Goal: Transaction & Acquisition: Purchase product/service

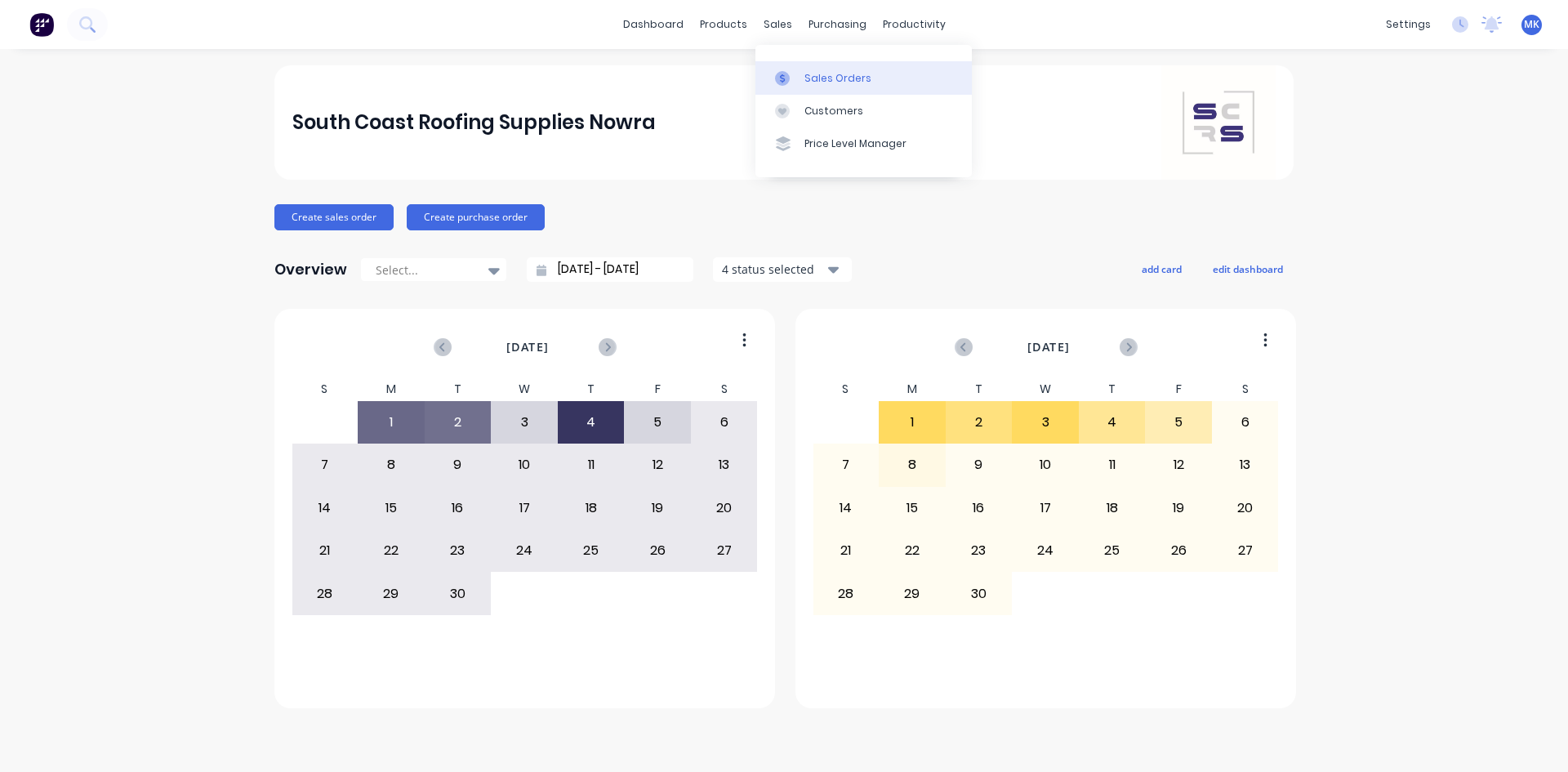
click at [811, 79] on div "Sales Orders" at bounding box center [838, 78] width 67 height 15
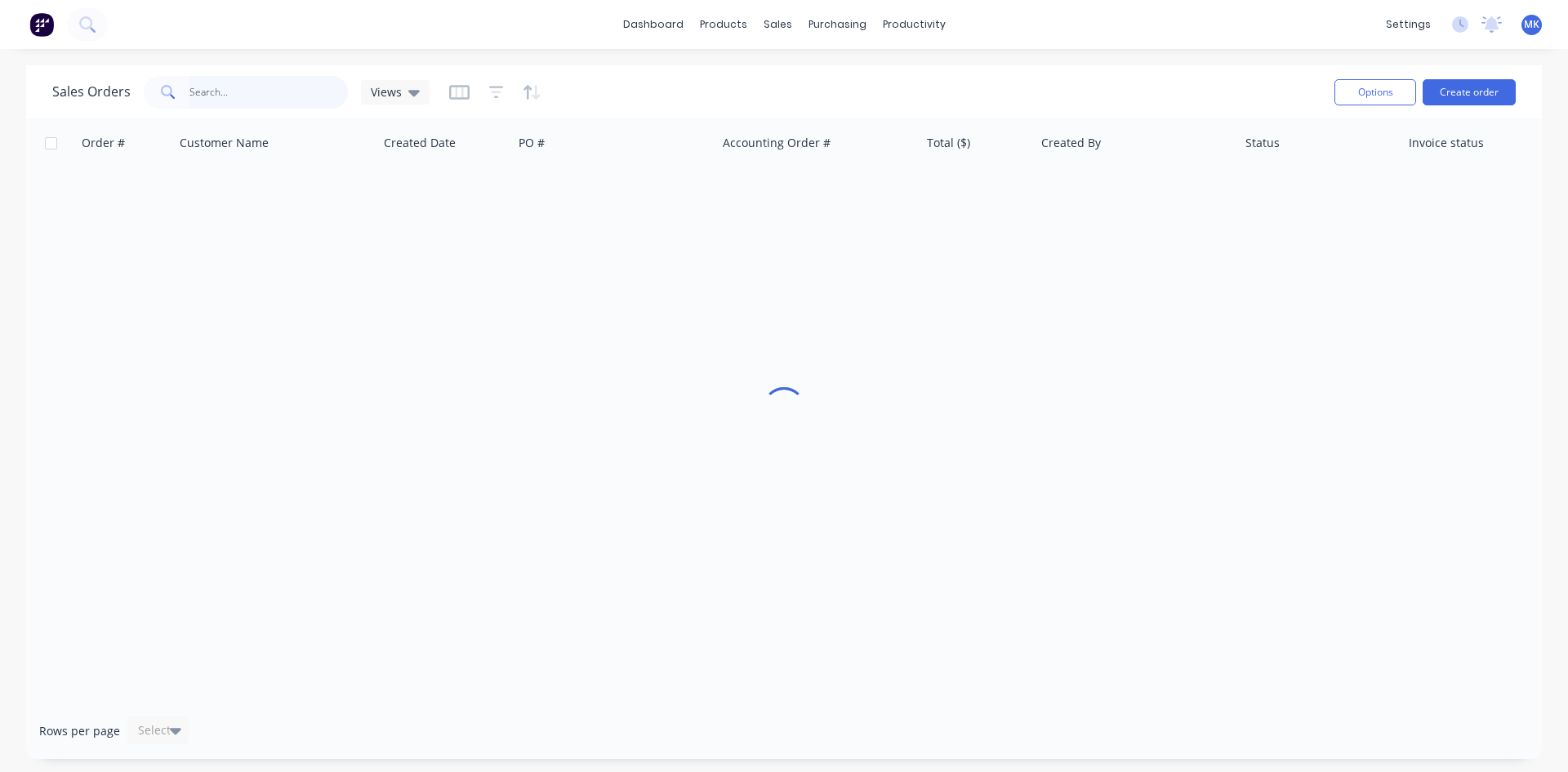
click at [254, 98] on input "text" at bounding box center [268, 92] width 159 height 33
type input "mobile"
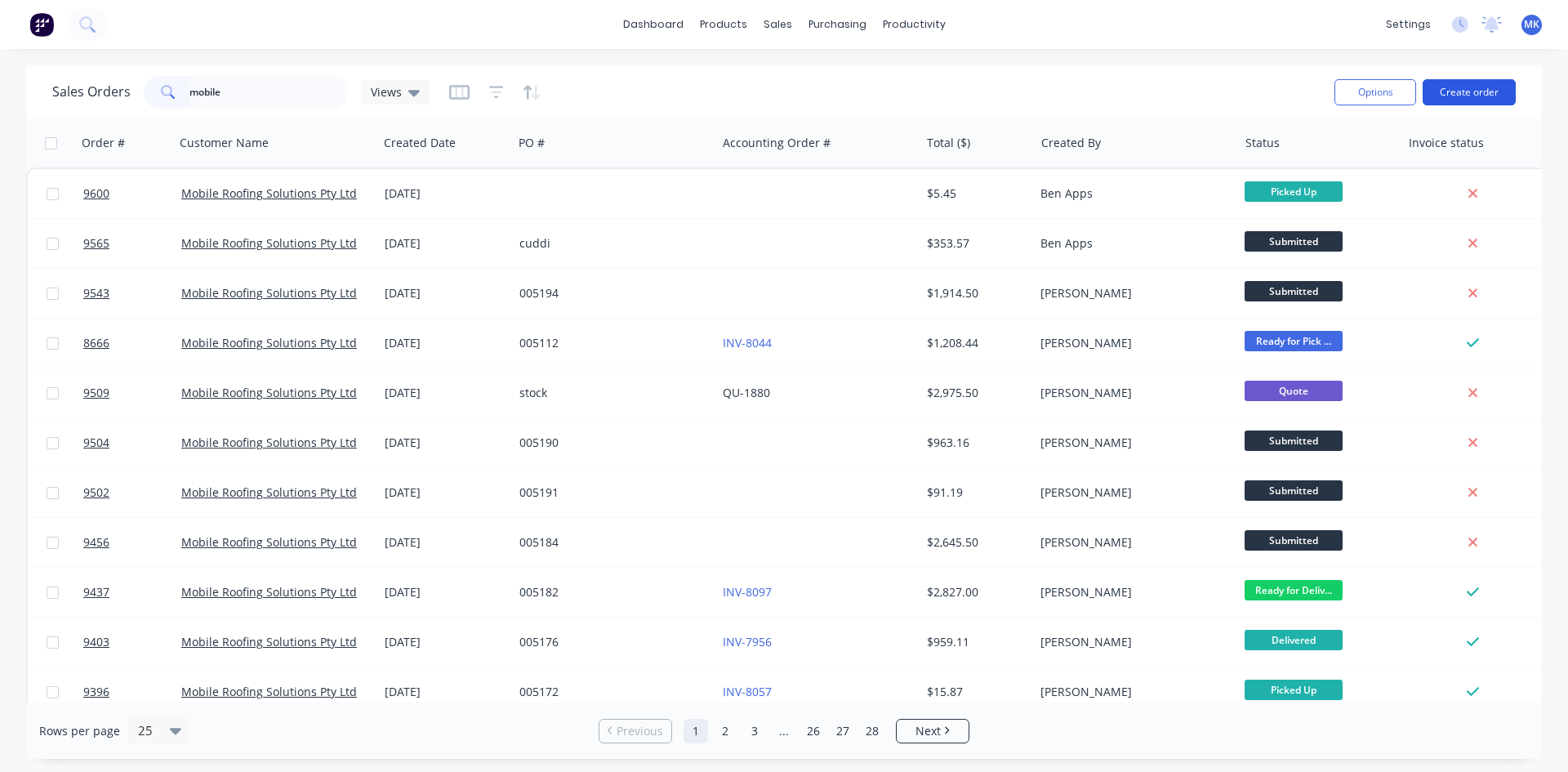
click at [1464, 96] on button "Create order" at bounding box center [1469, 92] width 93 height 26
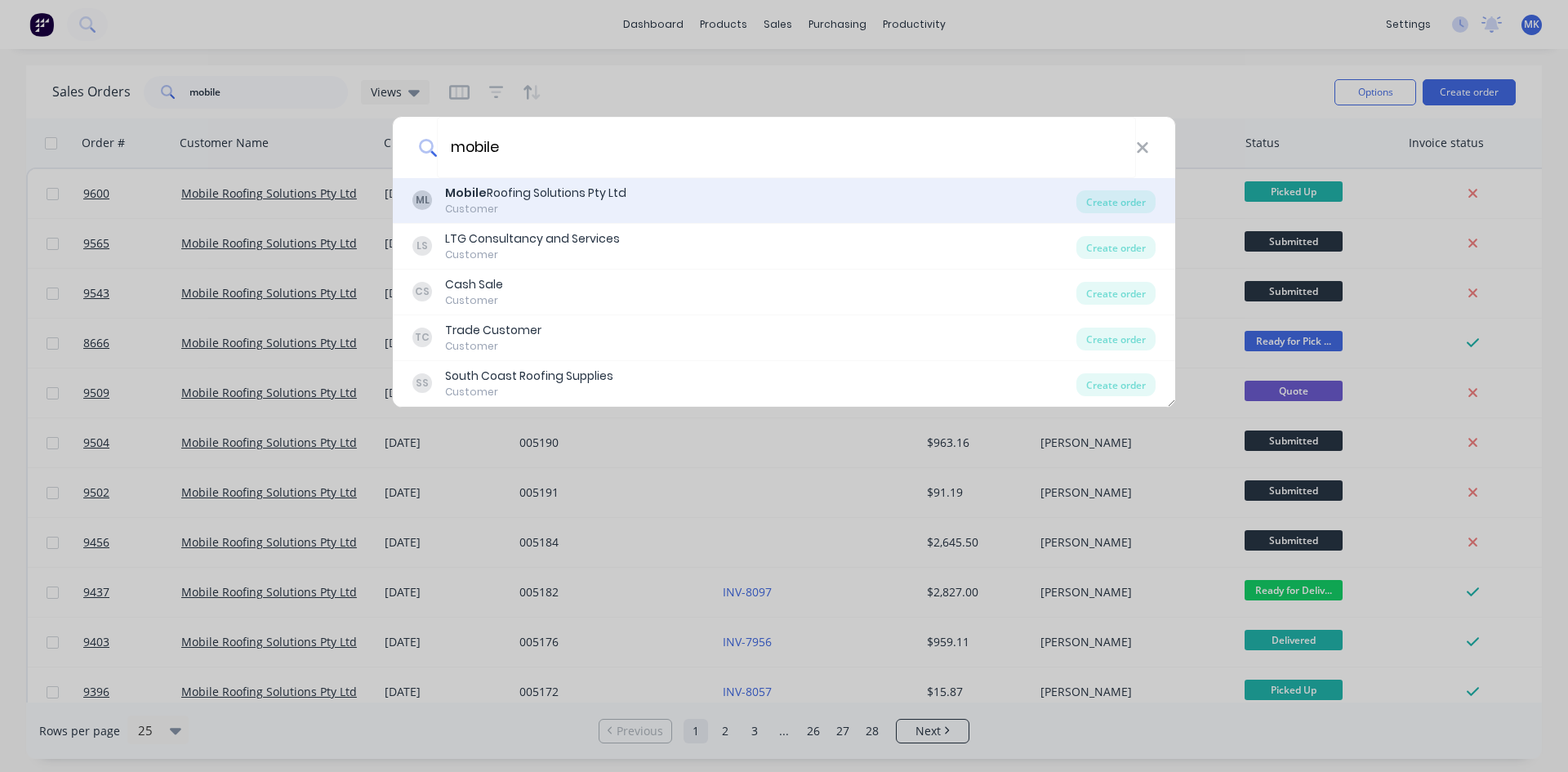
type input "mobile"
click at [916, 190] on div "ML Mobile Roofing Solutions Pty Ltd Customer" at bounding box center [744, 200] width 664 height 32
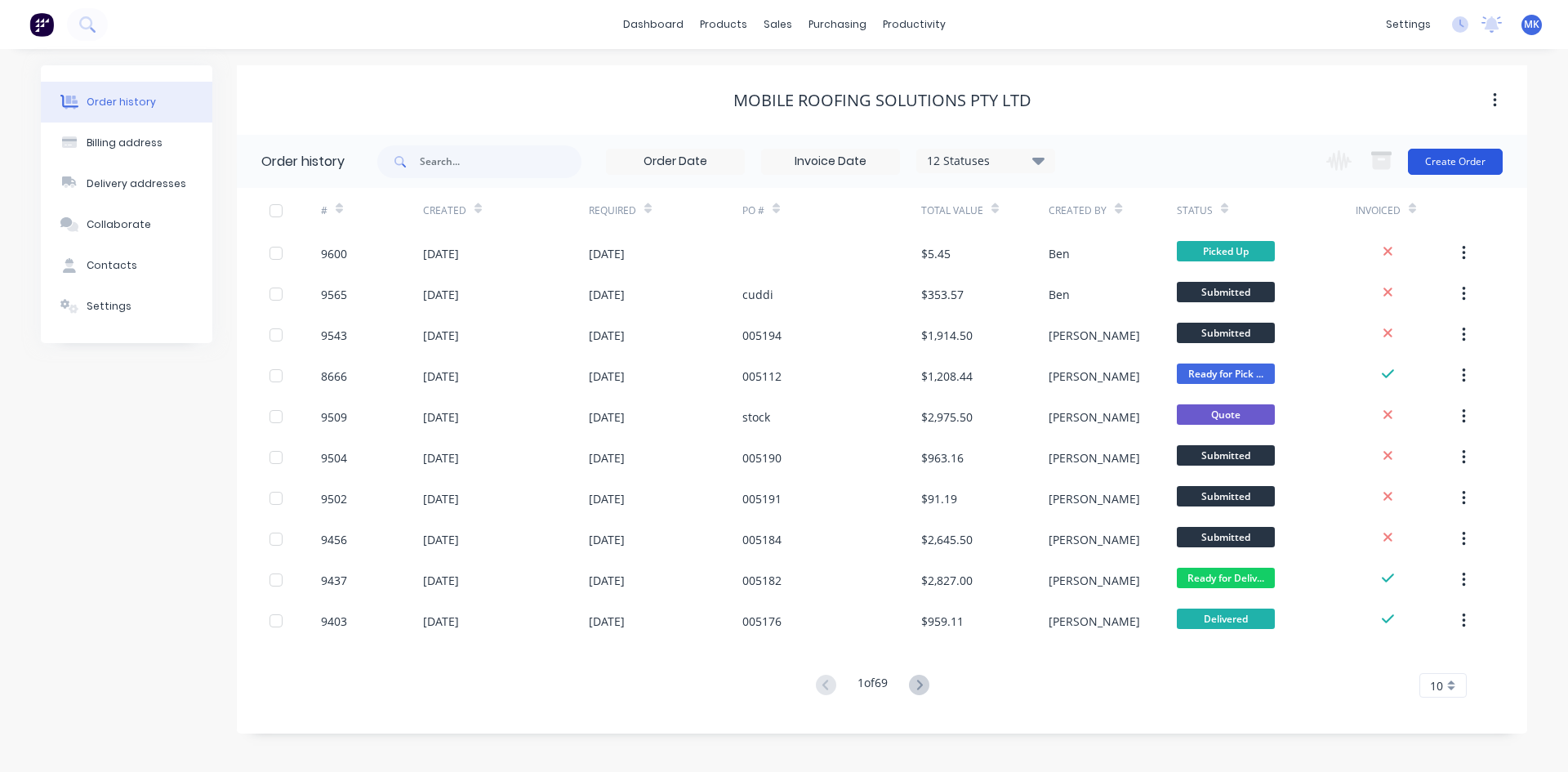
click at [1461, 167] on button "Create Order" at bounding box center [1456, 161] width 95 height 26
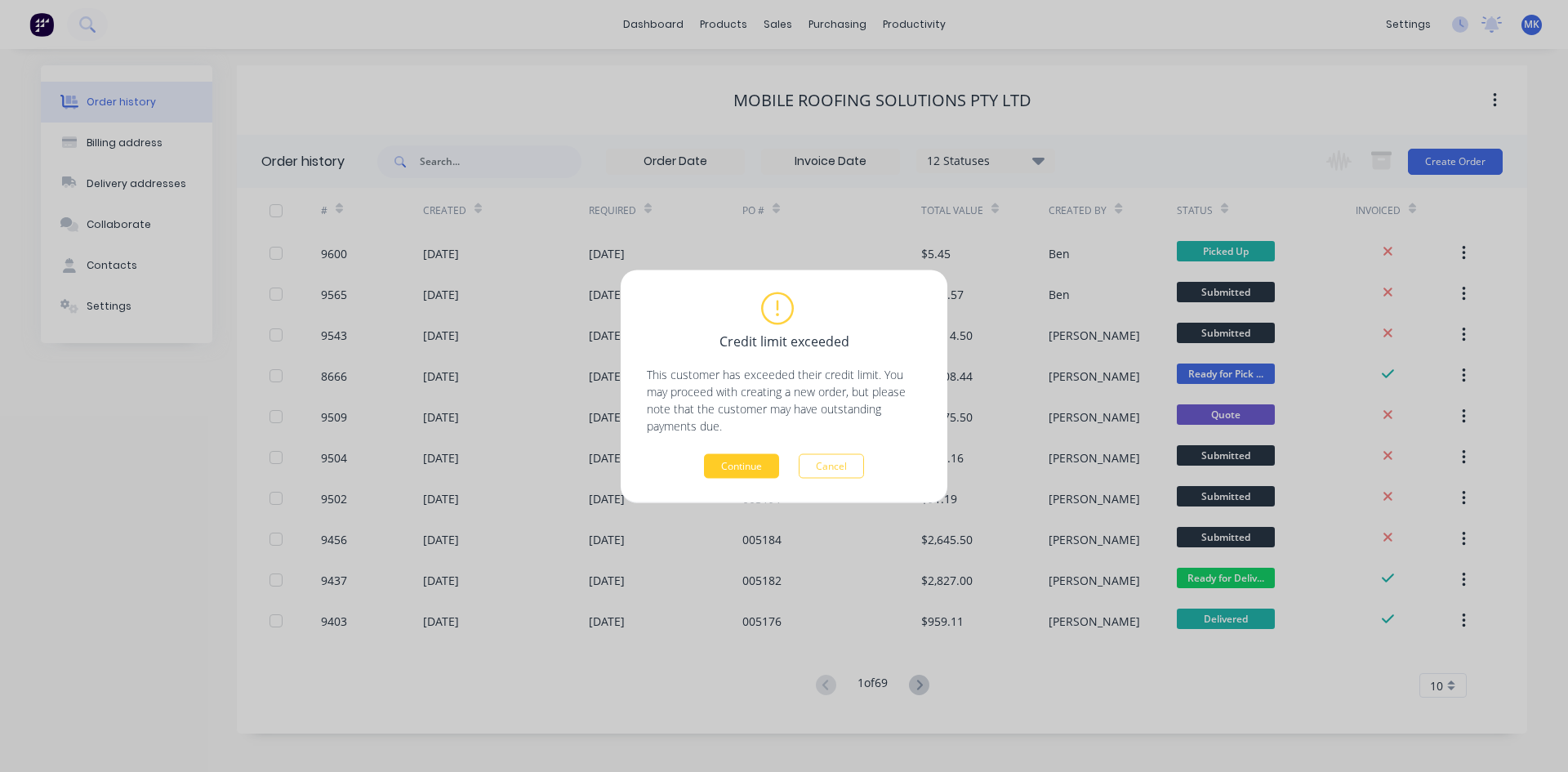
click at [742, 460] on button "Continue" at bounding box center [741, 465] width 75 height 25
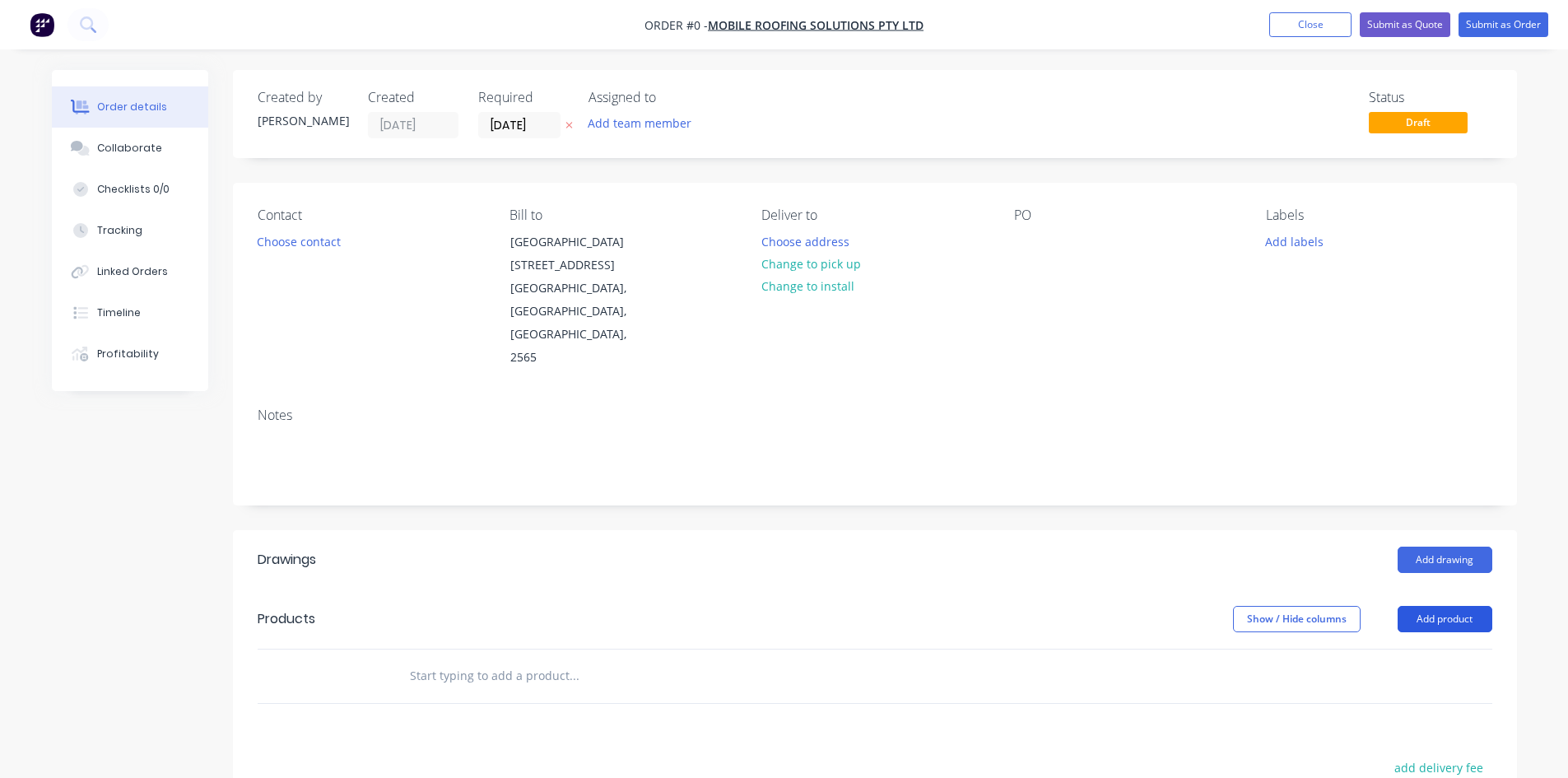
click at [1450, 605] on button "Add product" at bounding box center [1444, 618] width 95 height 26
click at [1424, 648] on div "Product catalogue" at bounding box center [1413, 660] width 127 height 24
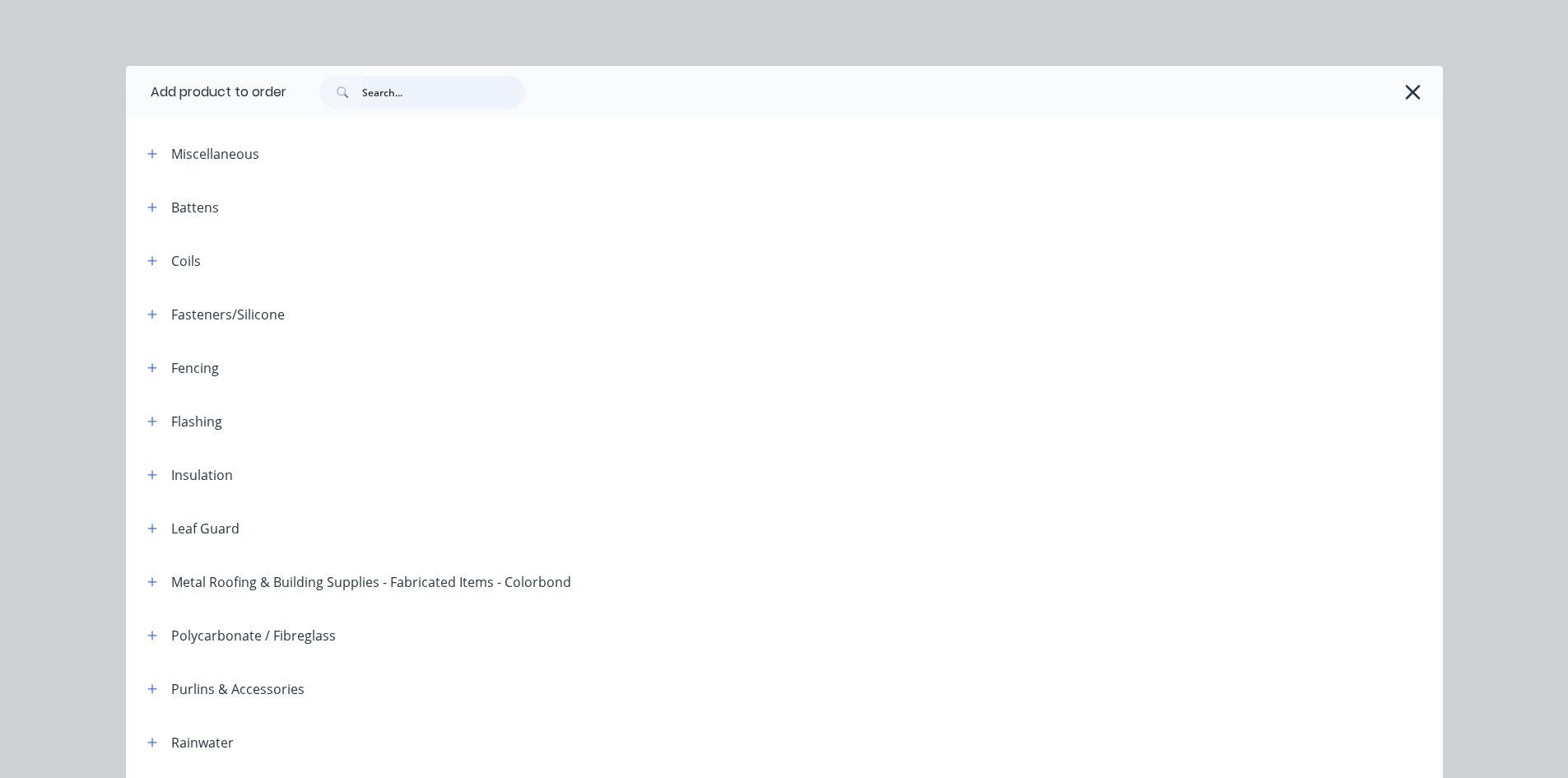
click at [391, 94] on input "text" at bounding box center [443, 92] width 163 height 33
type input "poly"
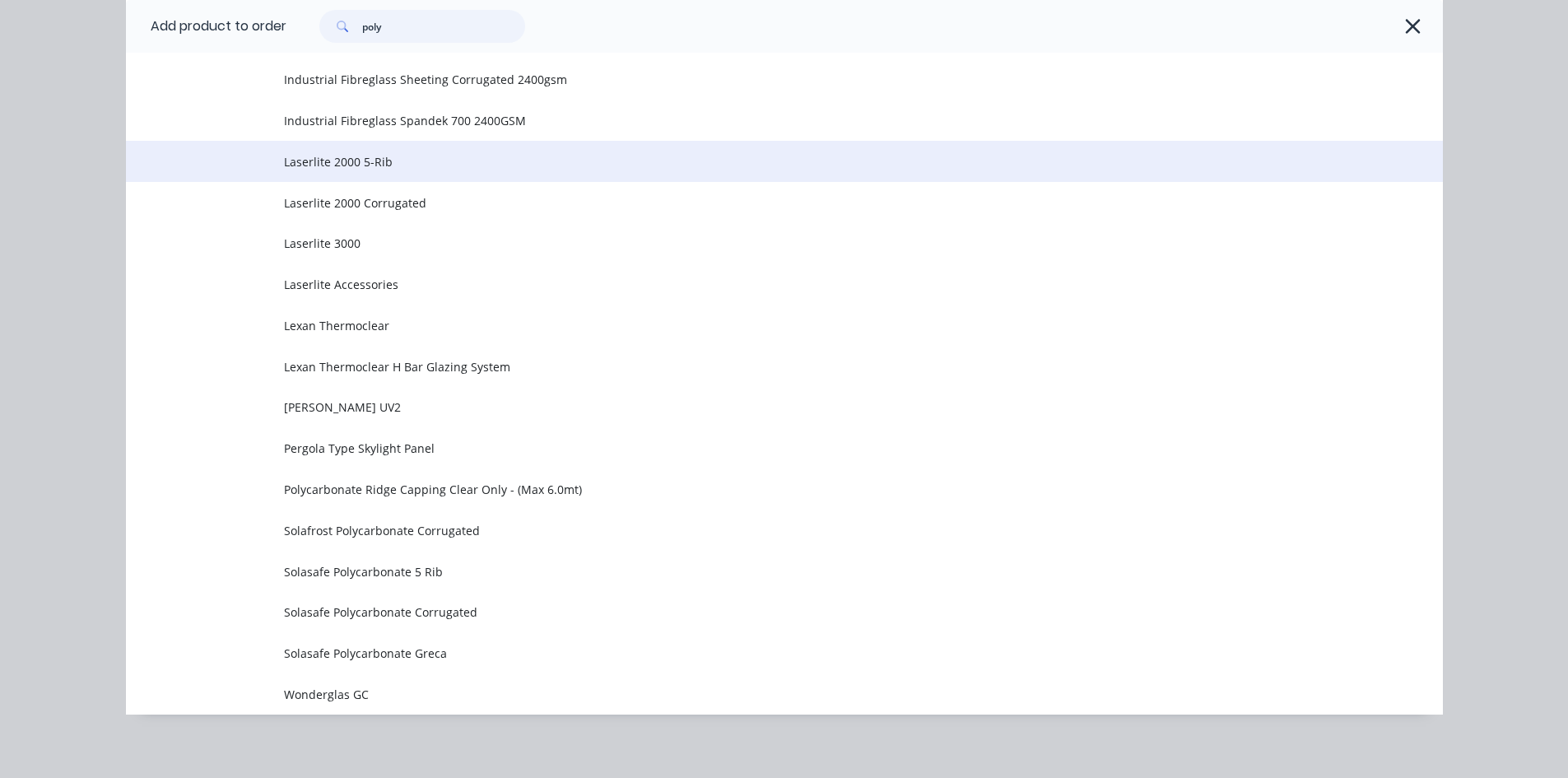
scroll to position [1015, 0]
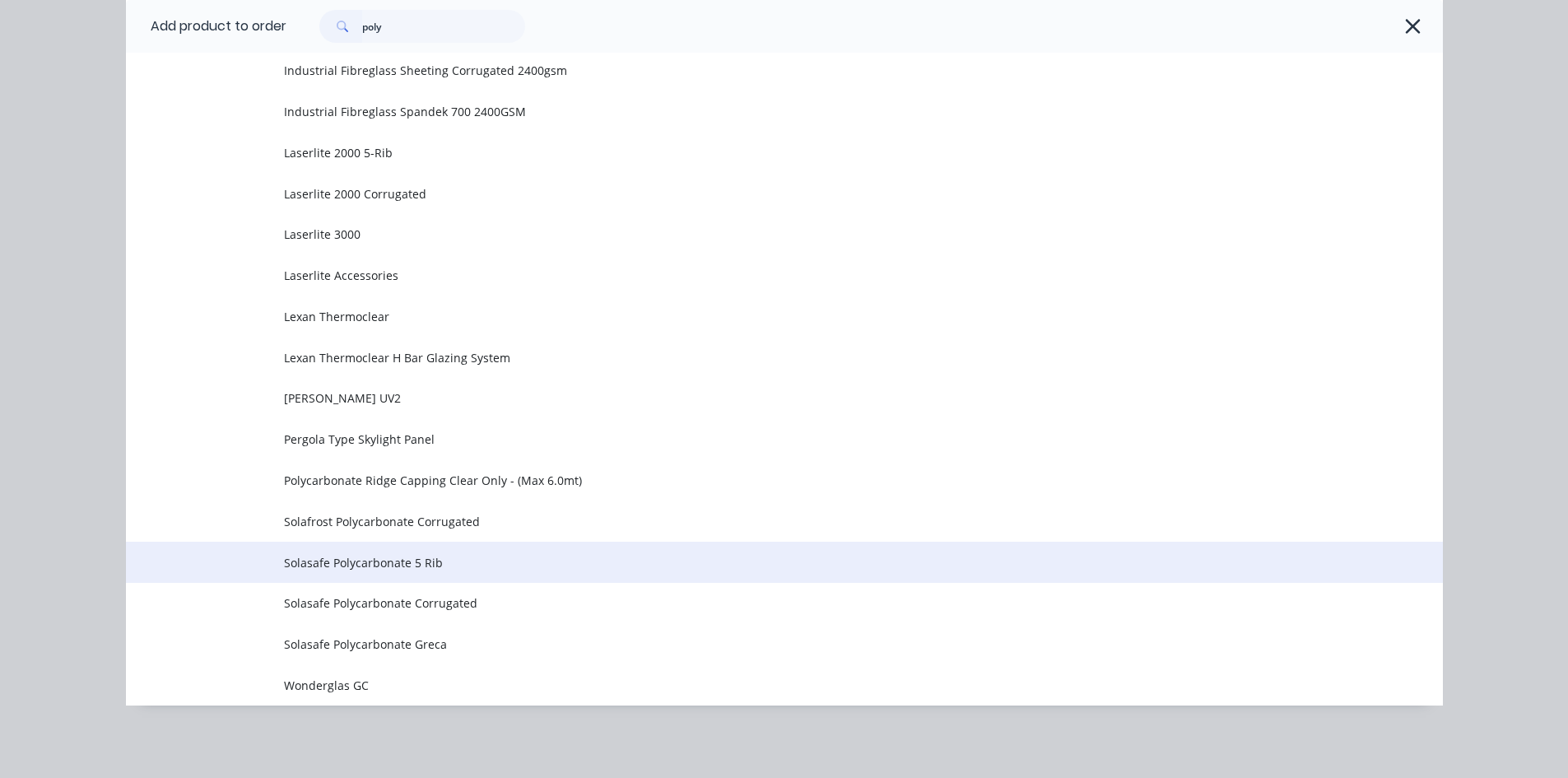
click at [544, 567] on span "Solasafe Polycarbonate 5 Rib" at bounding box center [747, 562] width 927 height 17
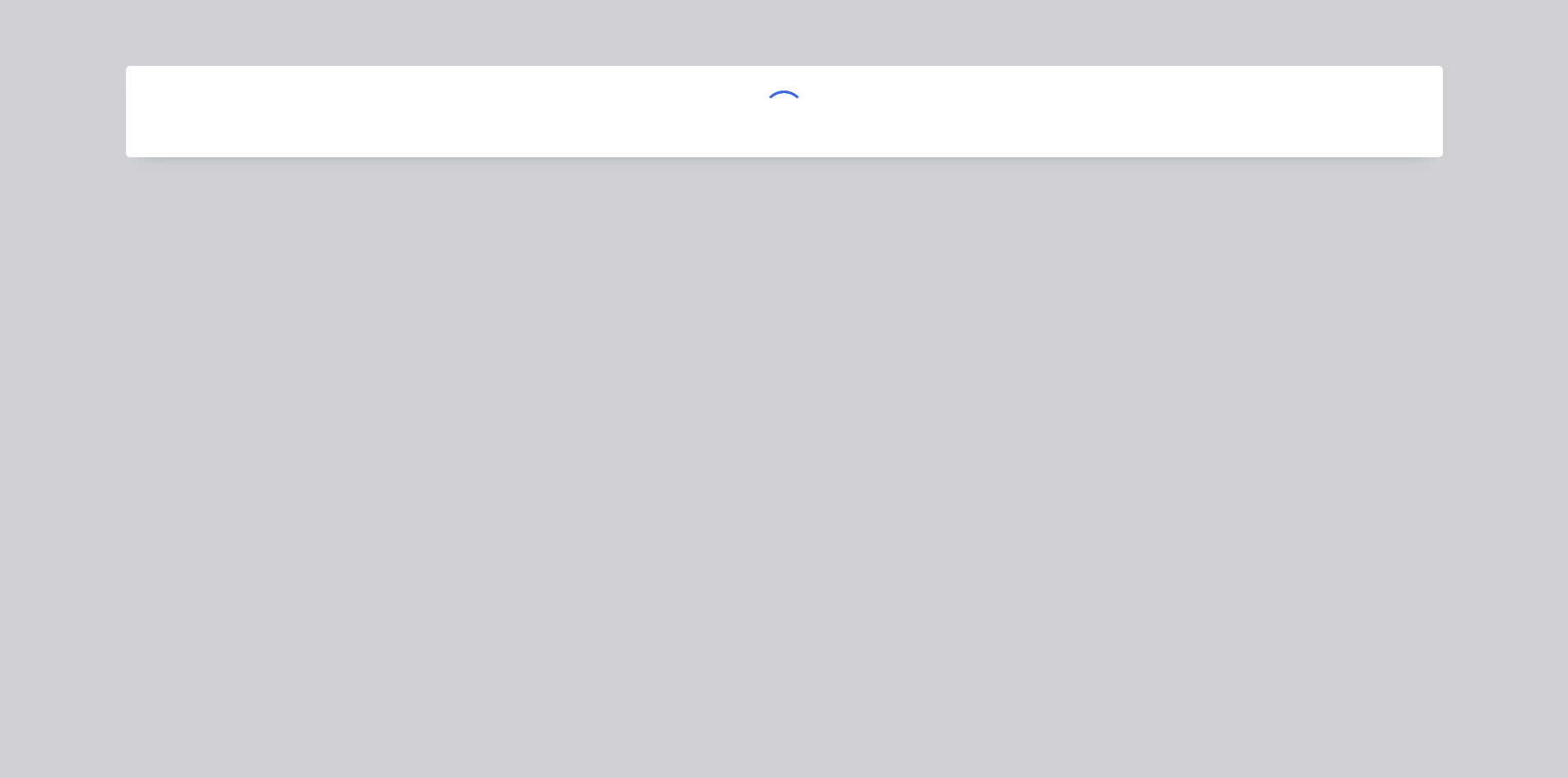
scroll to position [0, 0]
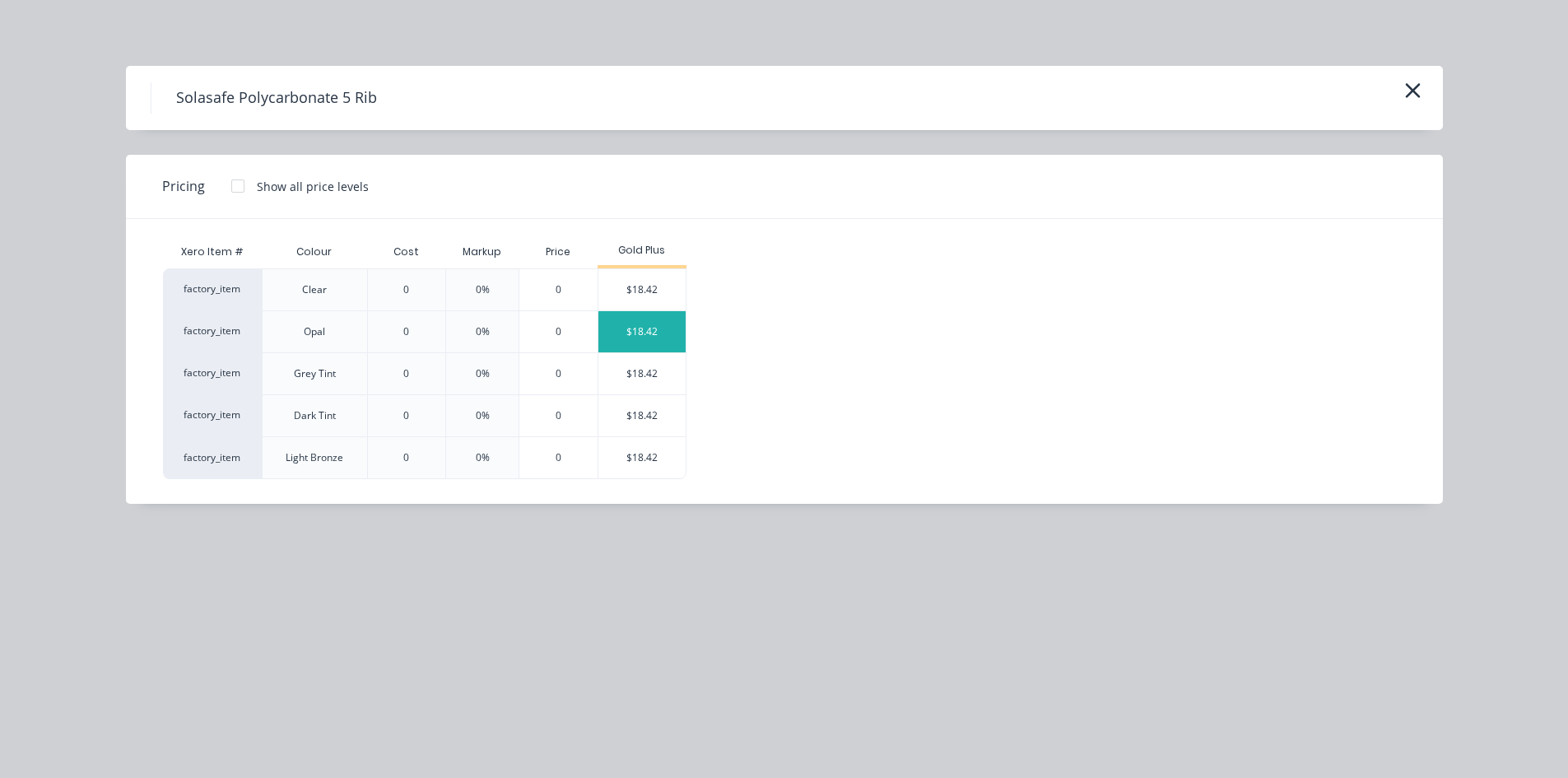
click at [625, 343] on div "$18.42" at bounding box center [642, 331] width 88 height 41
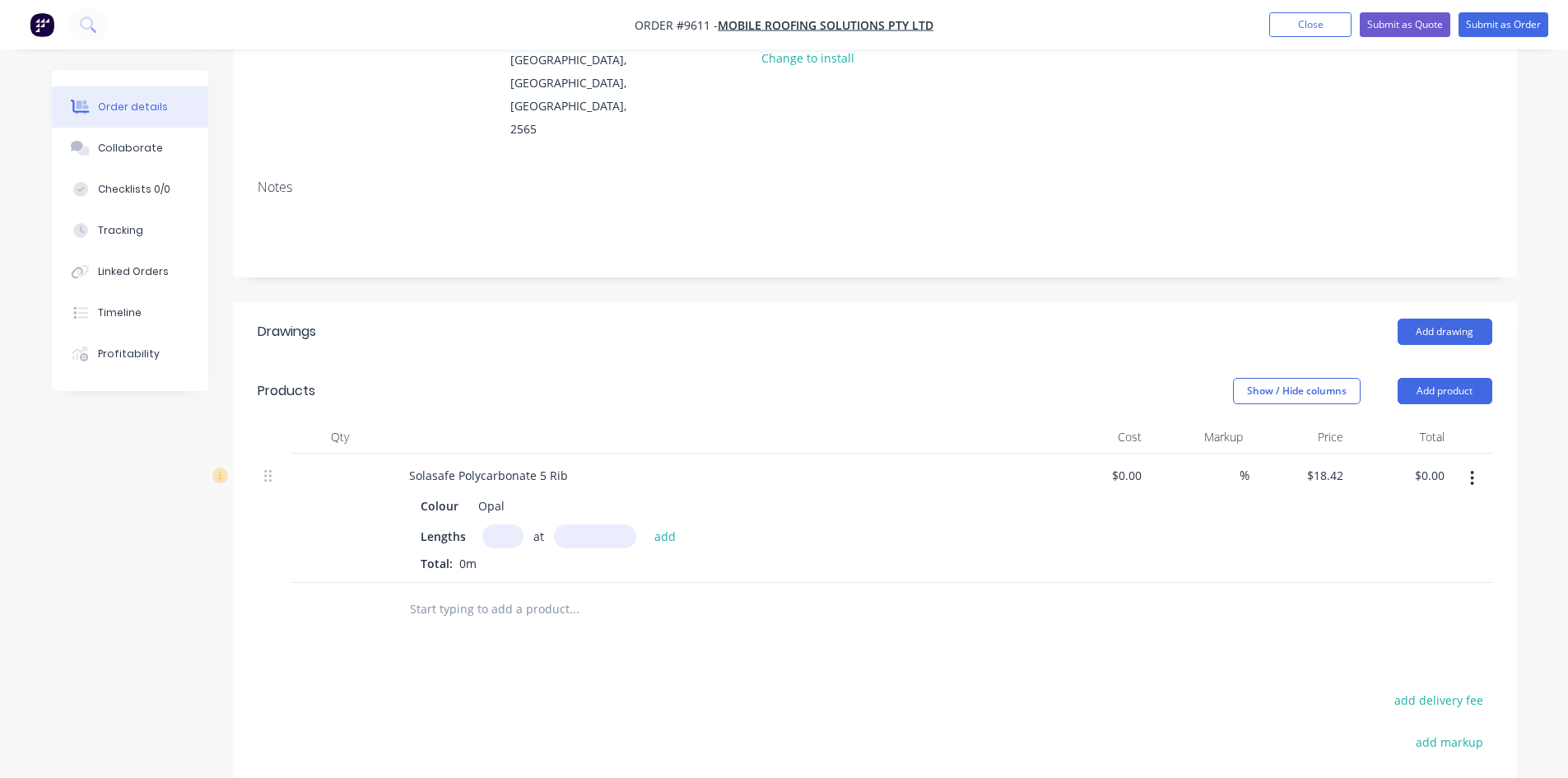
scroll to position [247, 0]
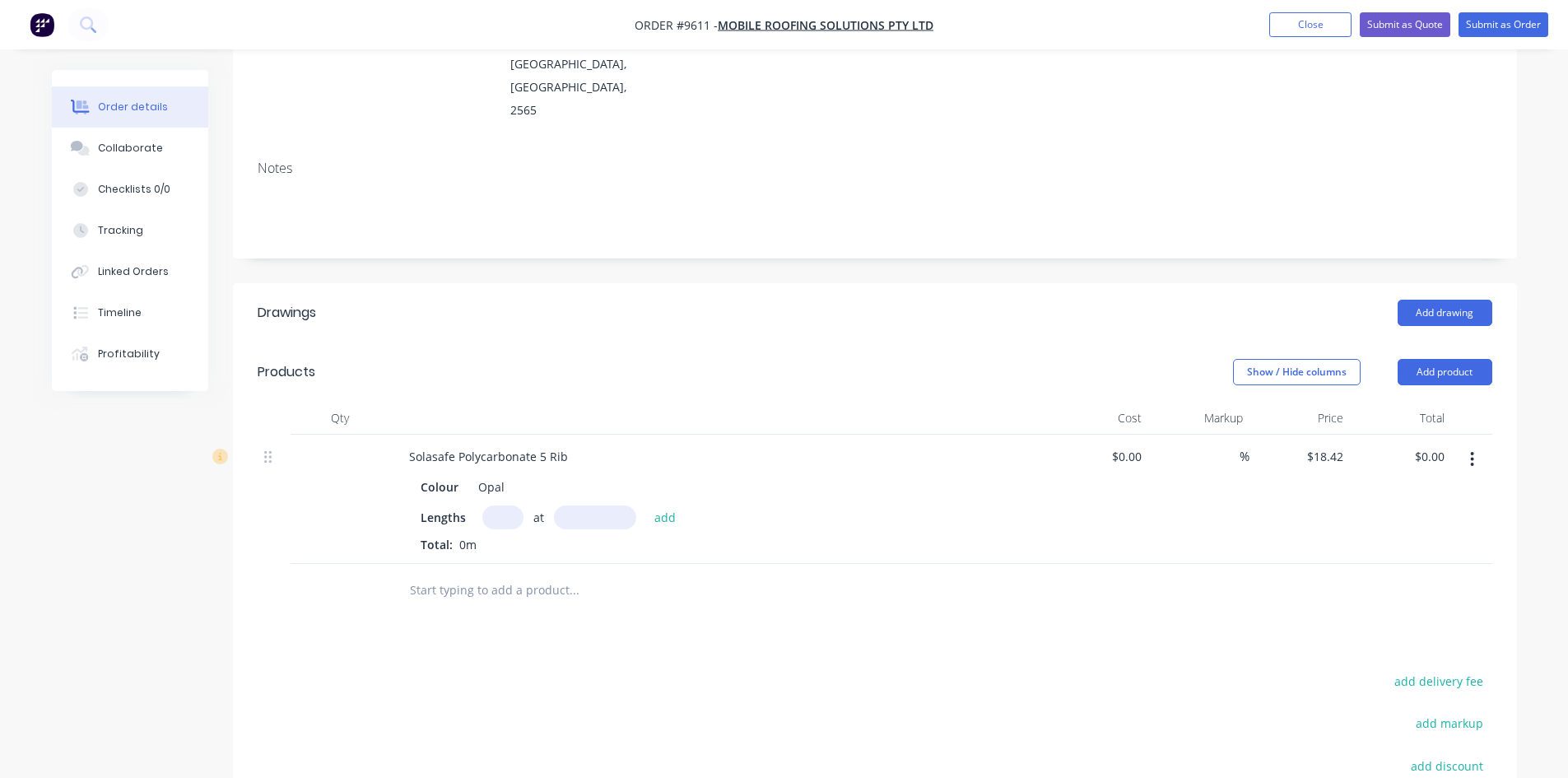
click at [512, 506] on input "text" at bounding box center [503, 518] width 41 height 24
type input "1"
type input "104.80"
click at [646, 506] on button "add" at bounding box center [665, 517] width 39 height 22
click at [520, 542] on icon "button" at bounding box center [519, 546] width 9 height 9
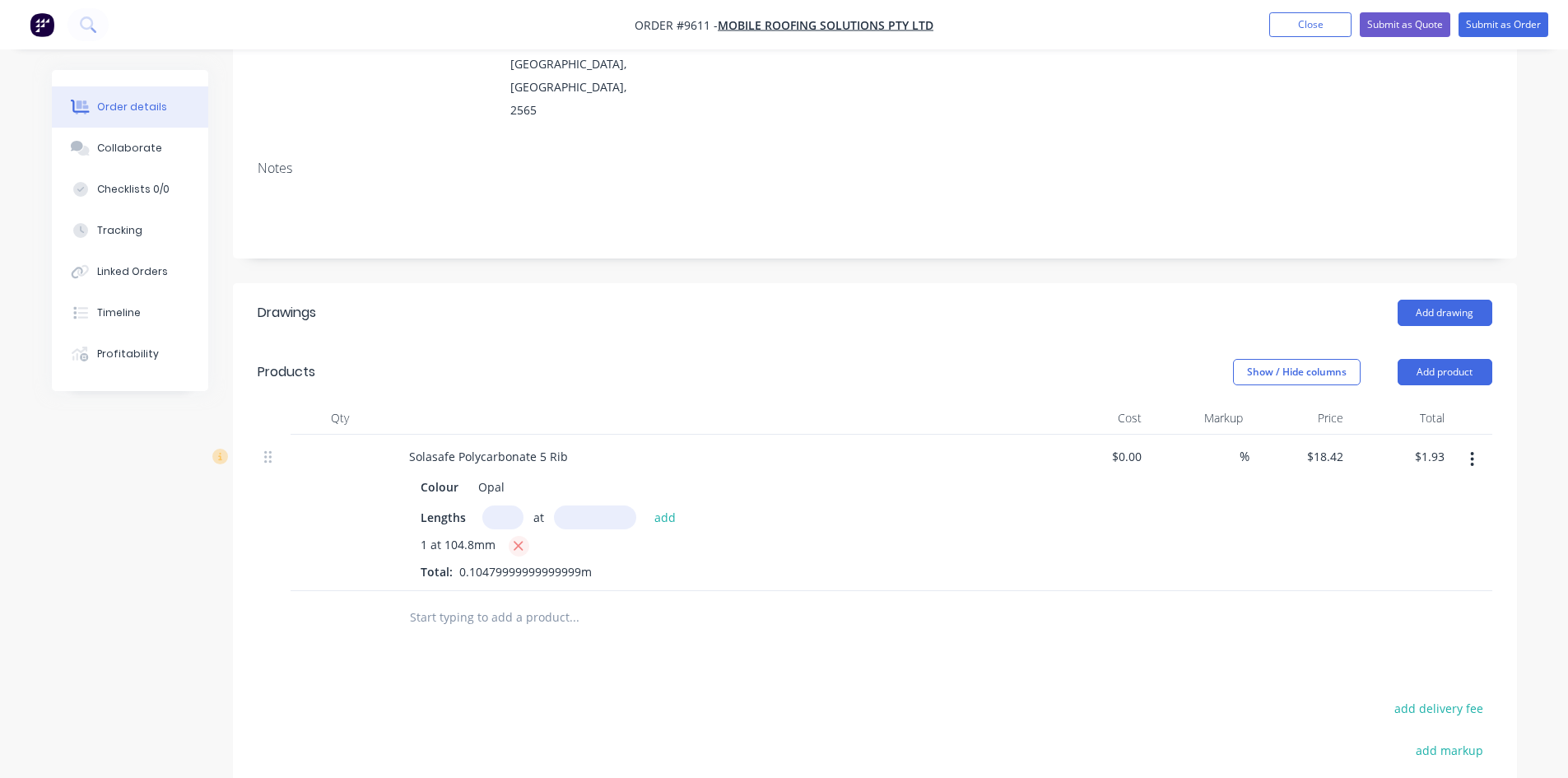
type input "$0.00"
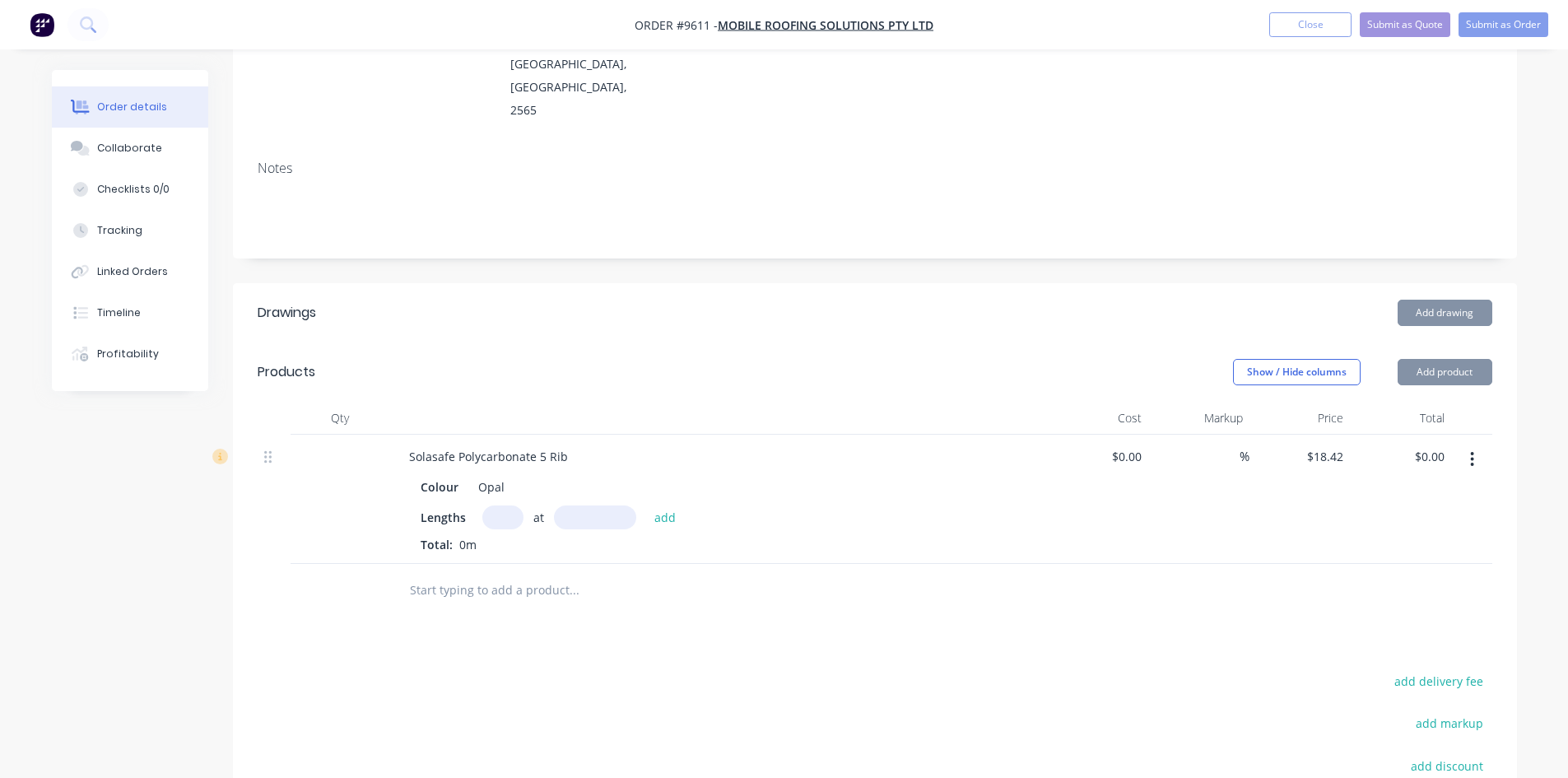
click at [501, 506] on input "text" at bounding box center [503, 518] width 41 height 24
type input "1"
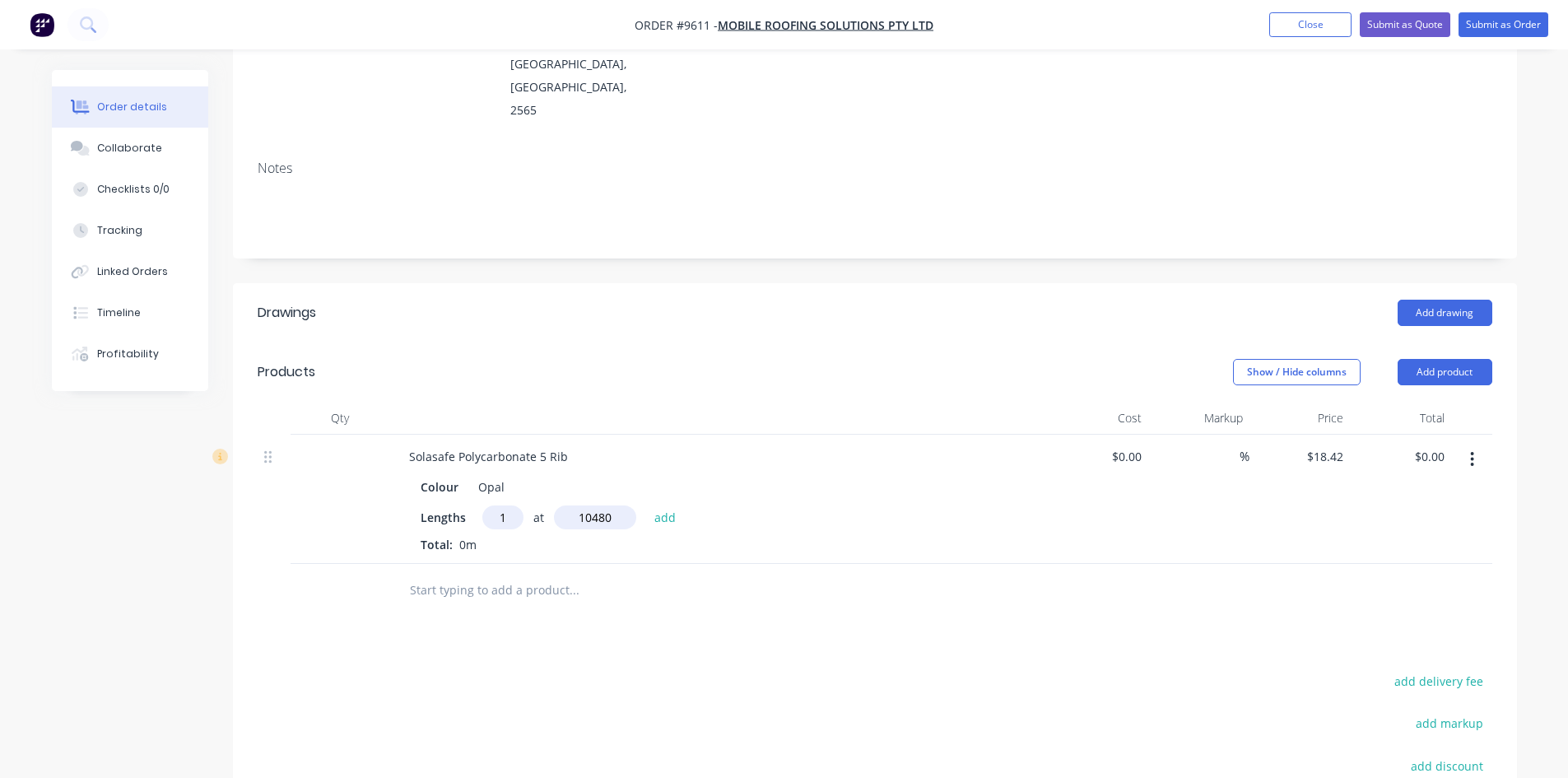
type input "10480"
click at [646, 506] on button "add" at bounding box center [665, 517] width 39 height 22
click at [532, 536] on div "1 at 10480mm" at bounding box center [718, 546] width 595 height 21
click at [516, 539] on icon "button" at bounding box center [521, 546] width 11 height 15
type input "$0.00"
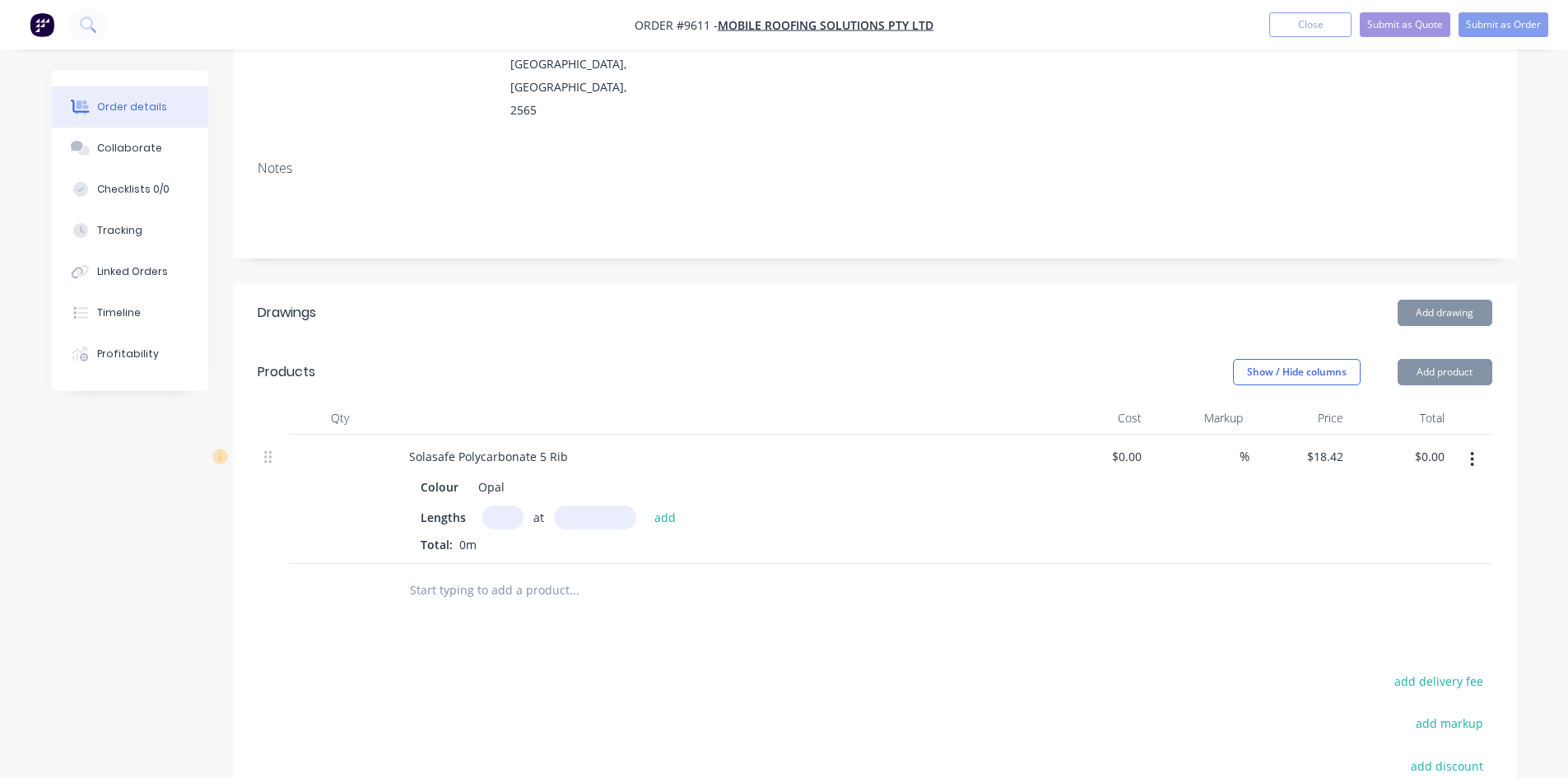
click at [510, 506] on input "text" at bounding box center [503, 518] width 41 height 24
type input "1"
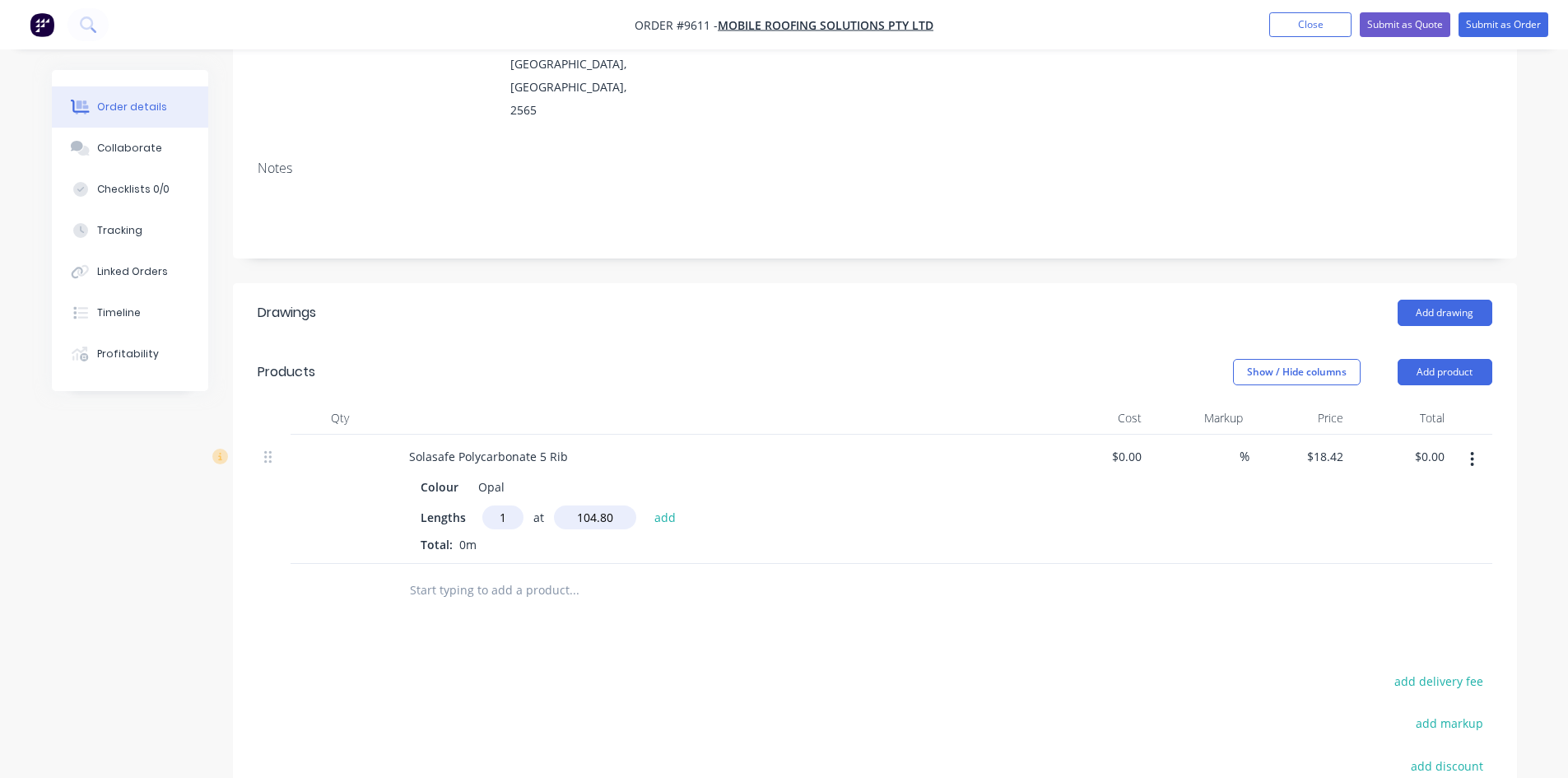
type input "104.80"
click at [646, 506] on button "add" at bounding box center [665, 517] width 39 height 22
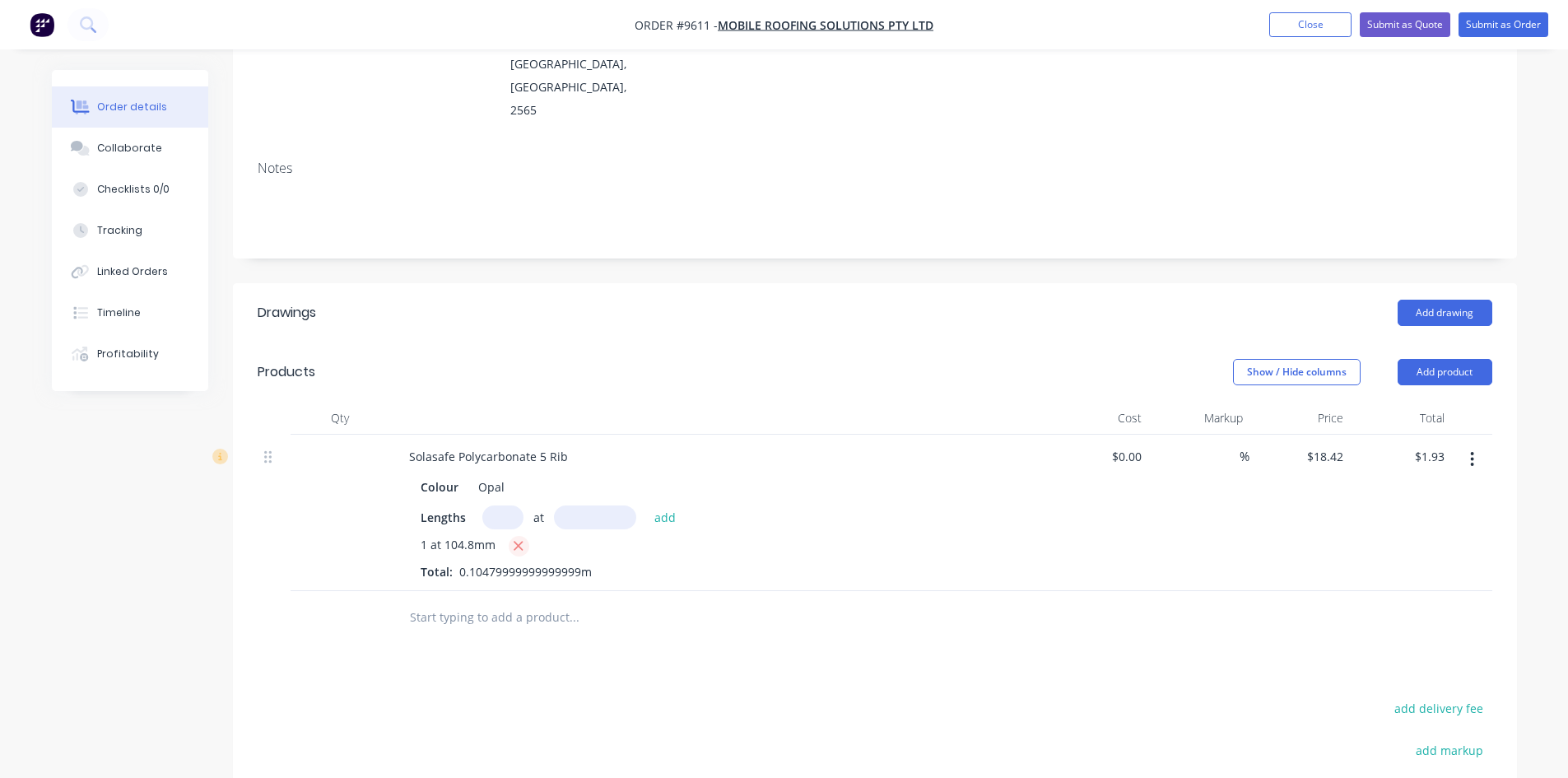
click at [517, 539] on icon "button" at bounding box center [518, 546] width 11 height 15
type input "$0.00"
click at [494, 506] on input "text" at bounding box center [503, 518] width 41 height 24
type input "1"
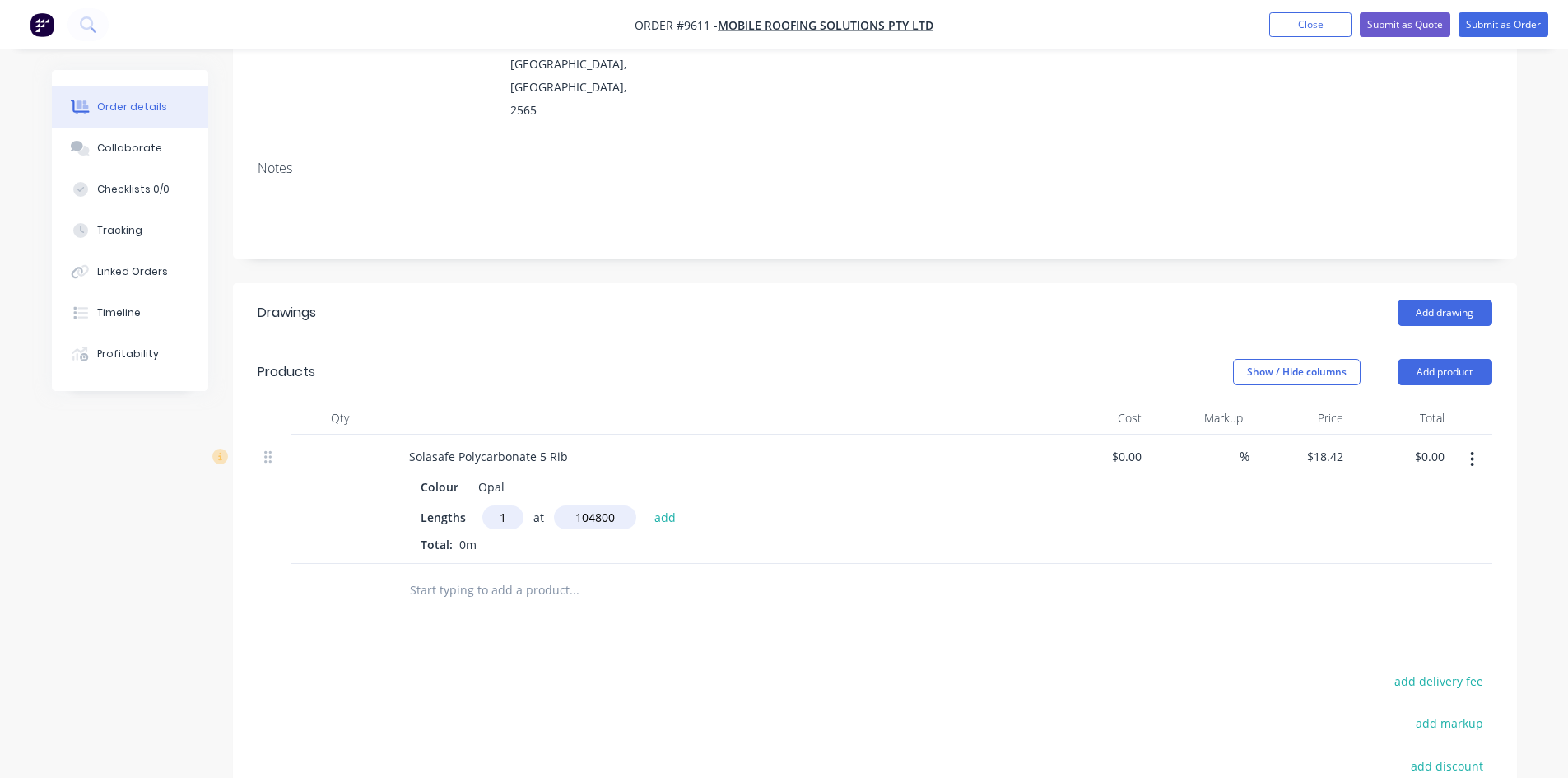
type input "104800"
click at [646, 506] on button "add" at bounding box center [665, 517] width 39 height 22
type input "$1,930.42"
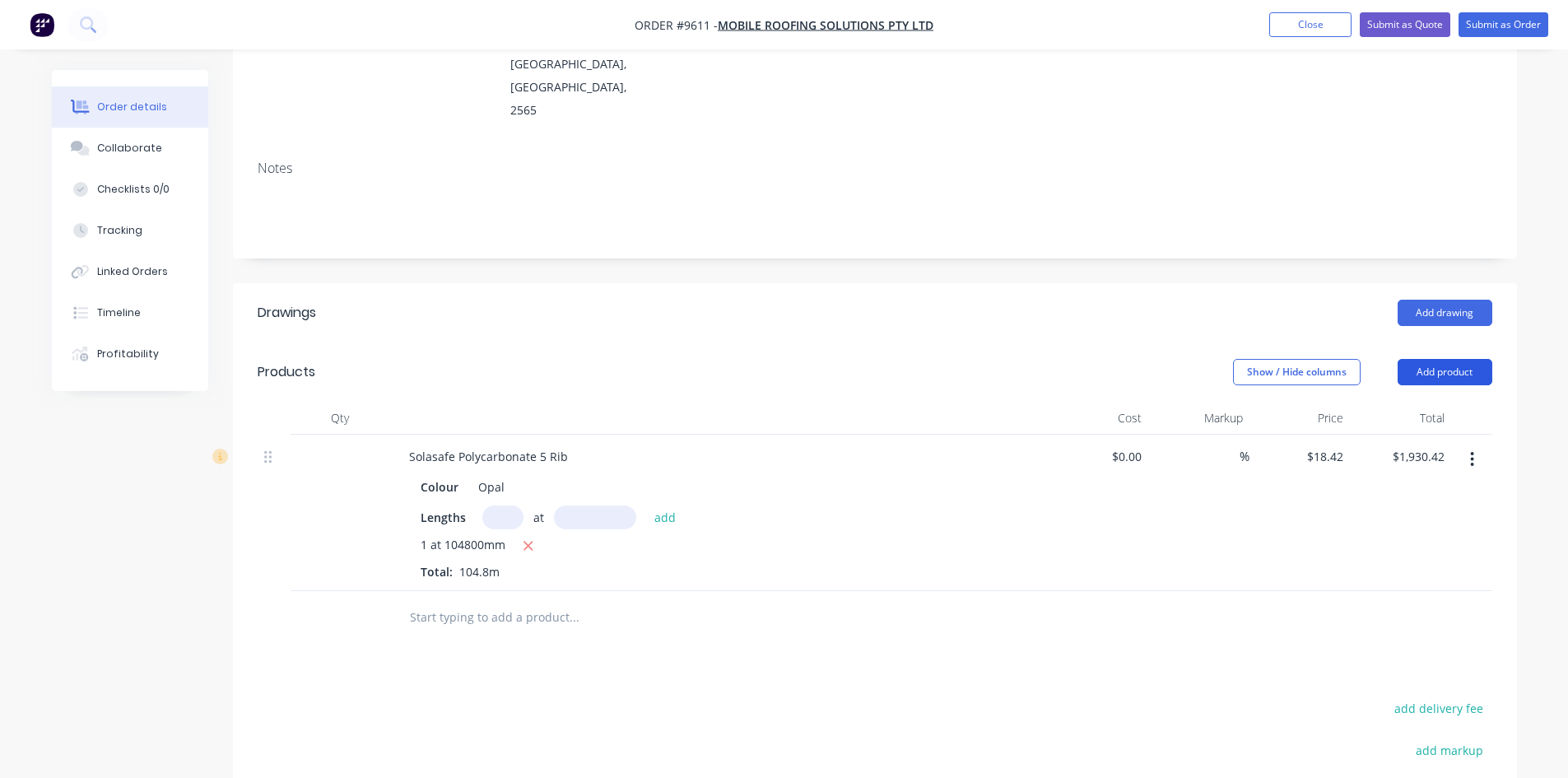
click at [1446, 359] on button "Add product" at bounding box center [1444, 372] width 95 height 26
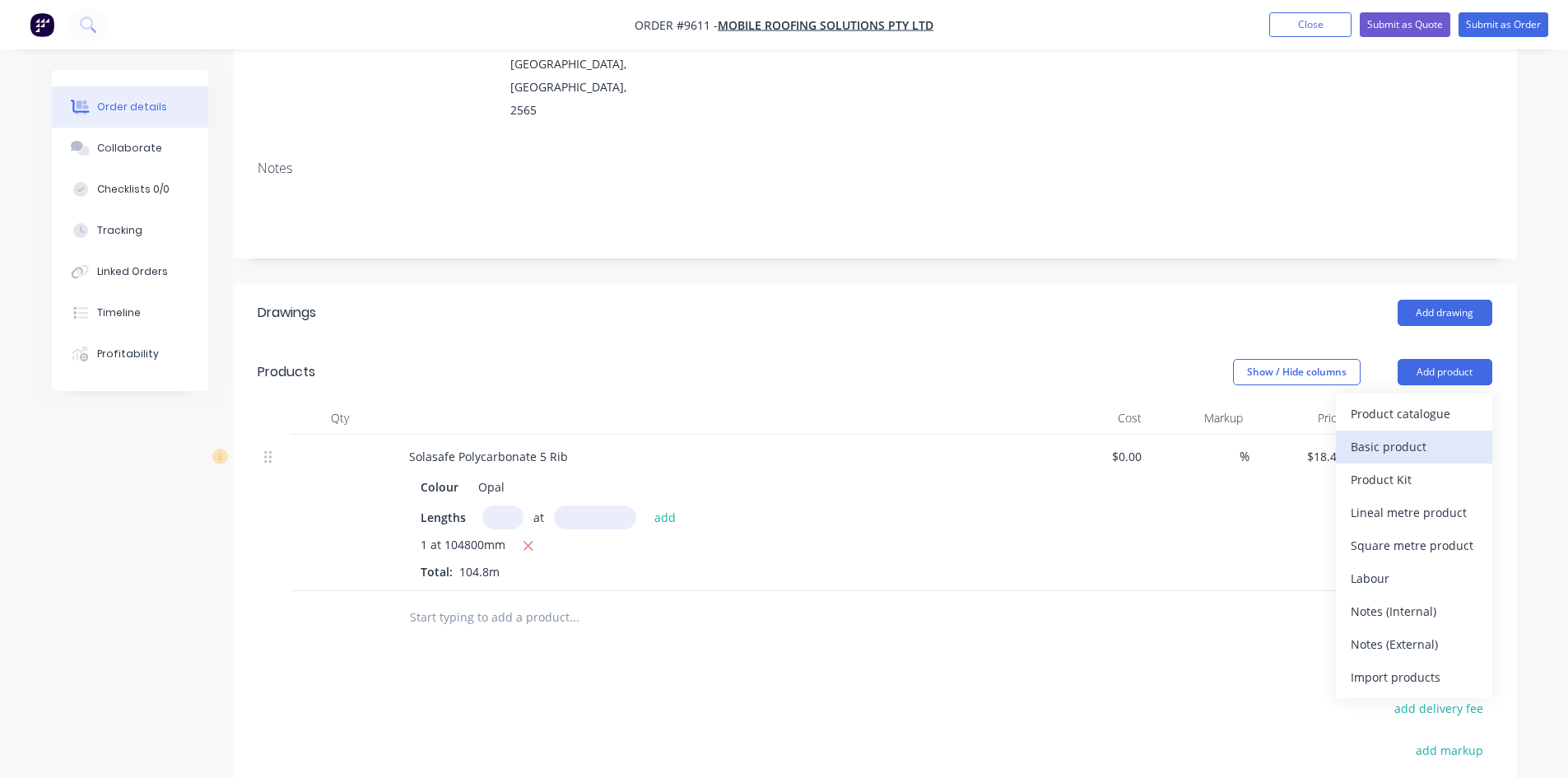
click at [1426, 435] on div "Basic product" at bounding box center [1413, 447] width 127 height 24
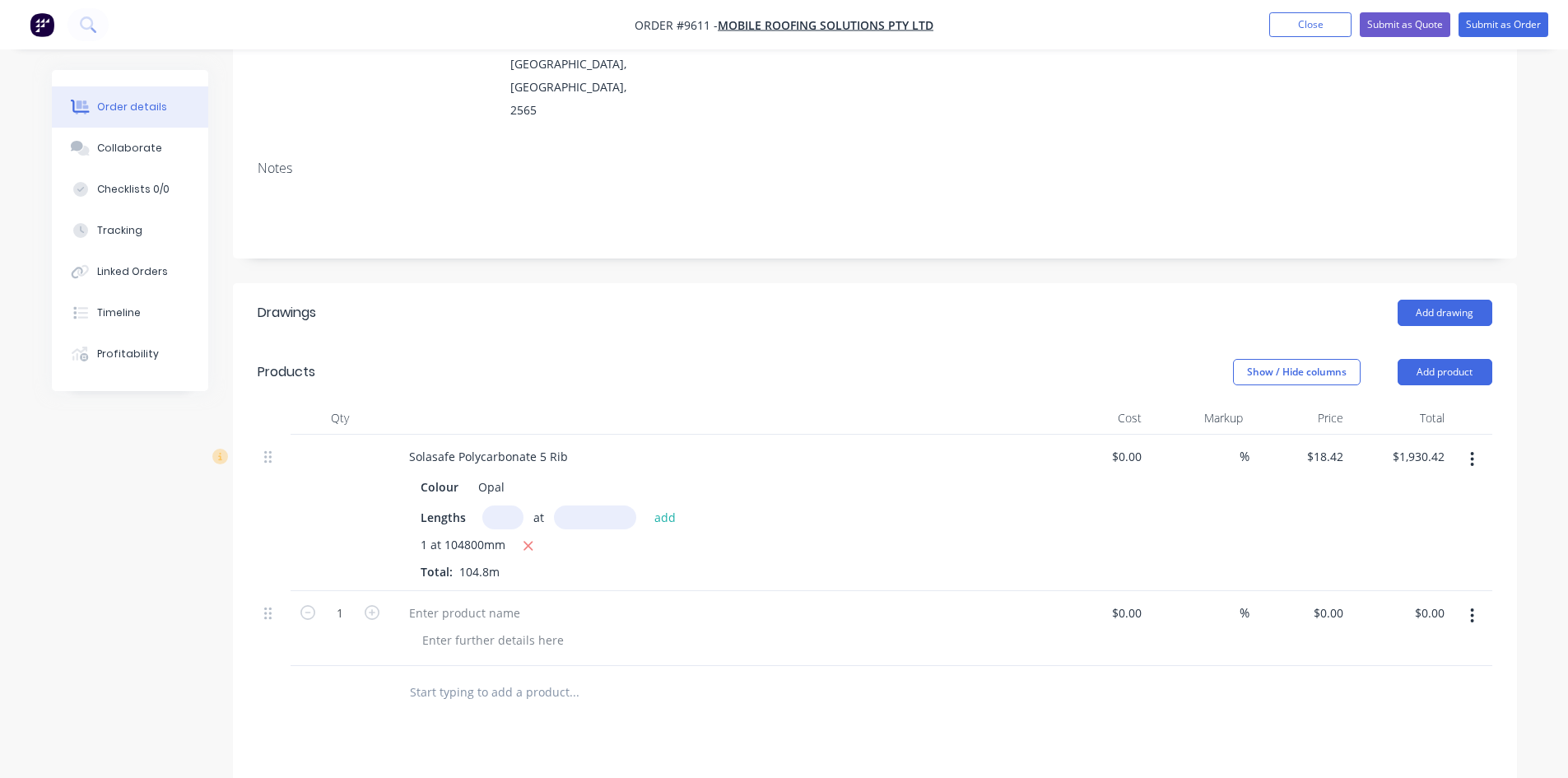
click at [1469, 600] on button "button" at bounding box center [1471, 615] width 39 height 30
click at [1407, 746] on div "Delete" at bounding box center [1413, 758] width 127 height 24
click at [1470, 299] on button "Add drawing" at bounding box center [1444, 312] width 95 height 26
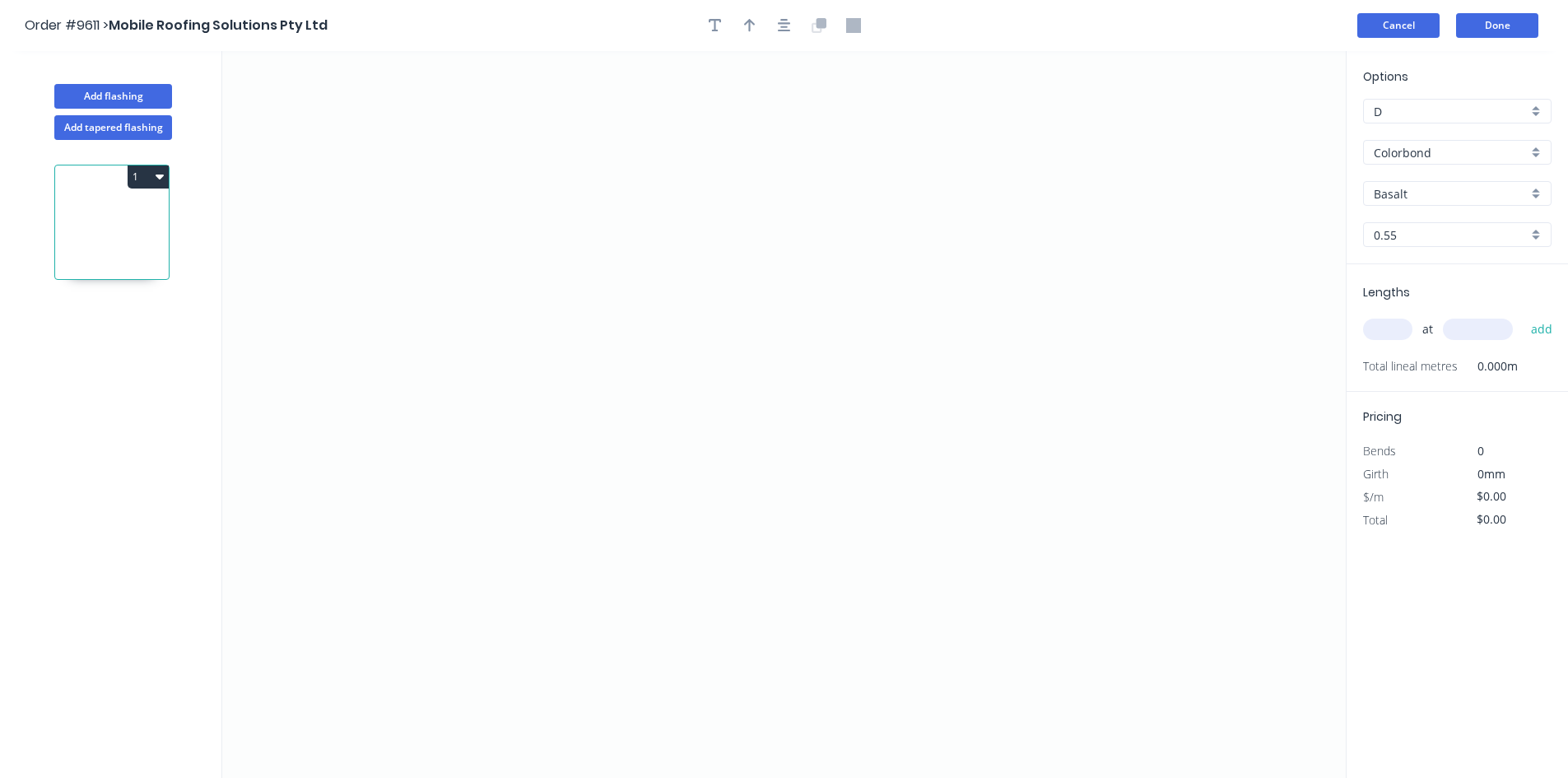
click at [1418, 24] on button "Cancel" at bounding box center [1398, 25] width 83 height 25
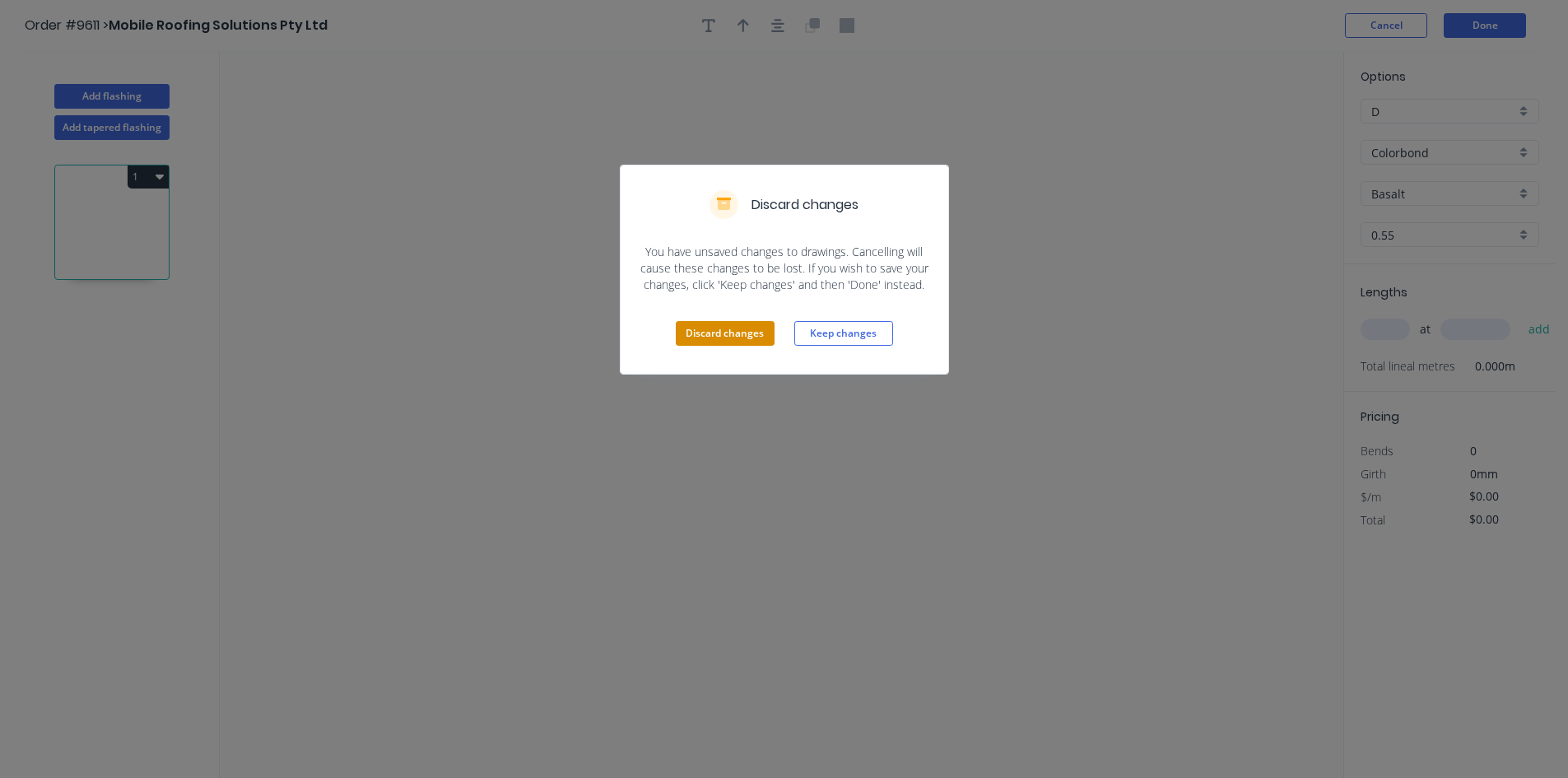
click at [712, 335] on button "Discard changes" at bounding box center [724, 333] width 99 height 25
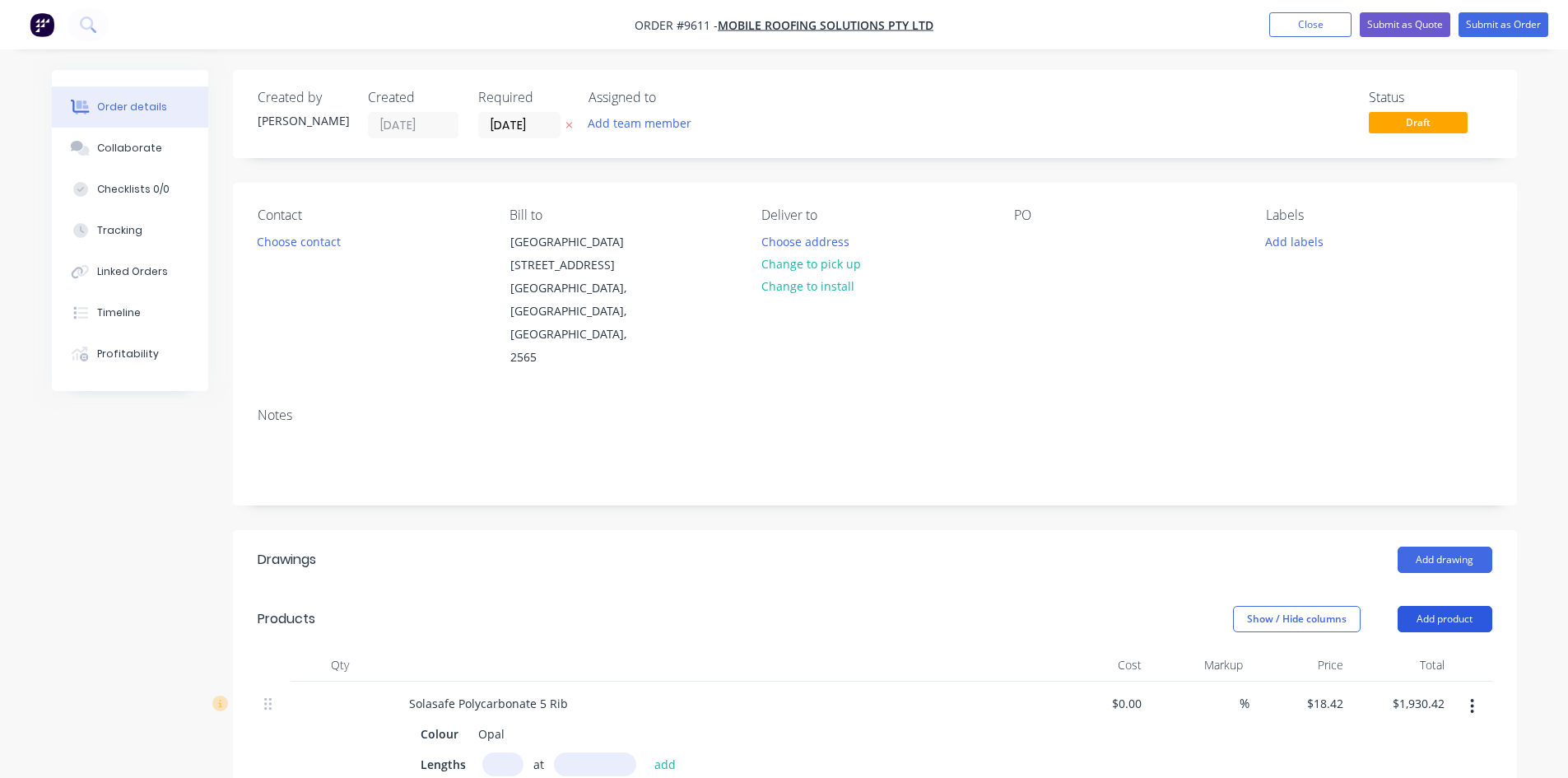
click at [1459, 605] on button "Add product" at bounding box center [1444, 618] width 95 height 26
click at [1433, 648] on div "Product catalogue" at bounding box center [1413, 660] width 127 height 24
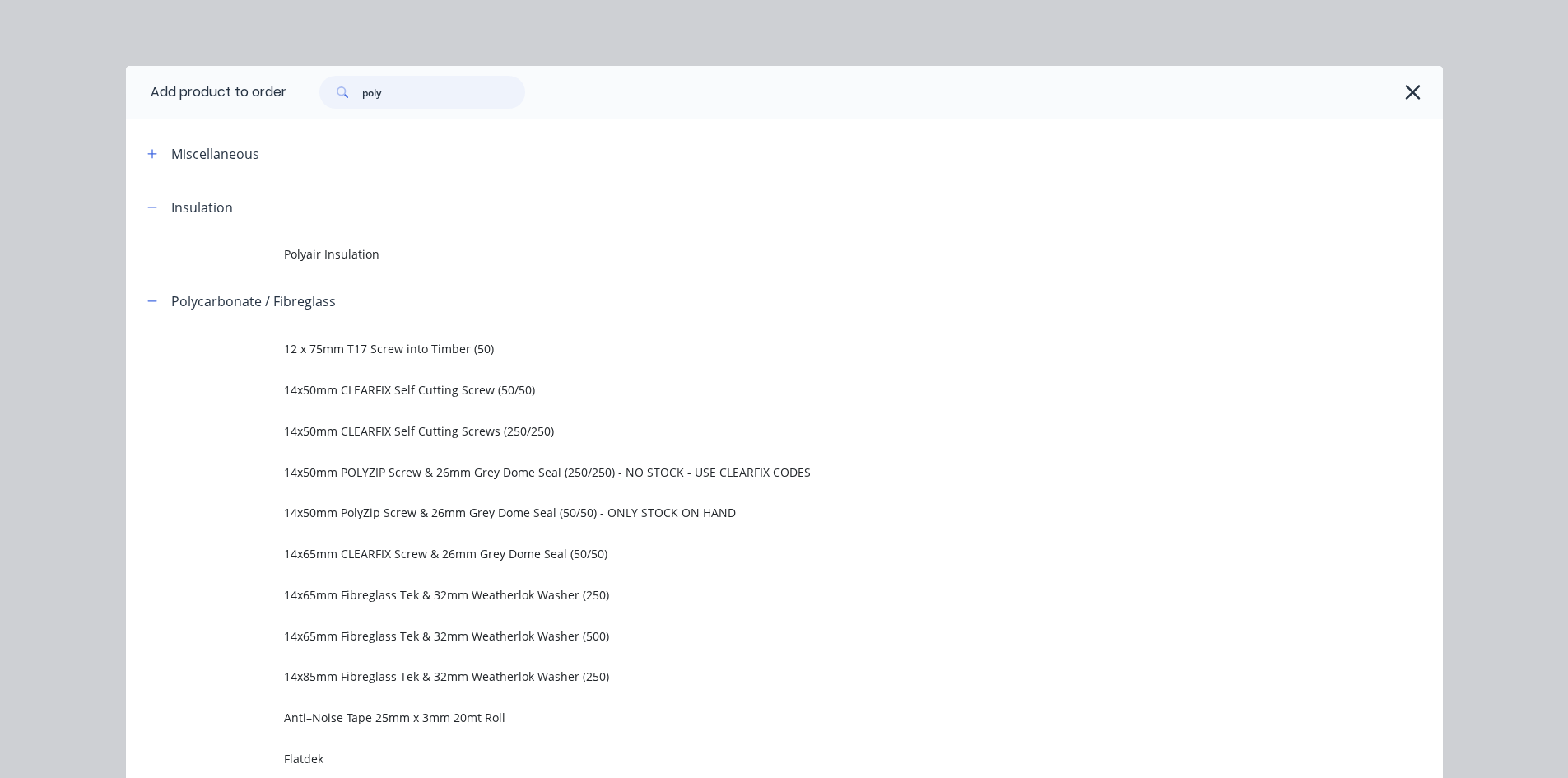
click at [413, 94] on input "poly" at bounding box center [443, 92] width 163 height 33
type input "half"
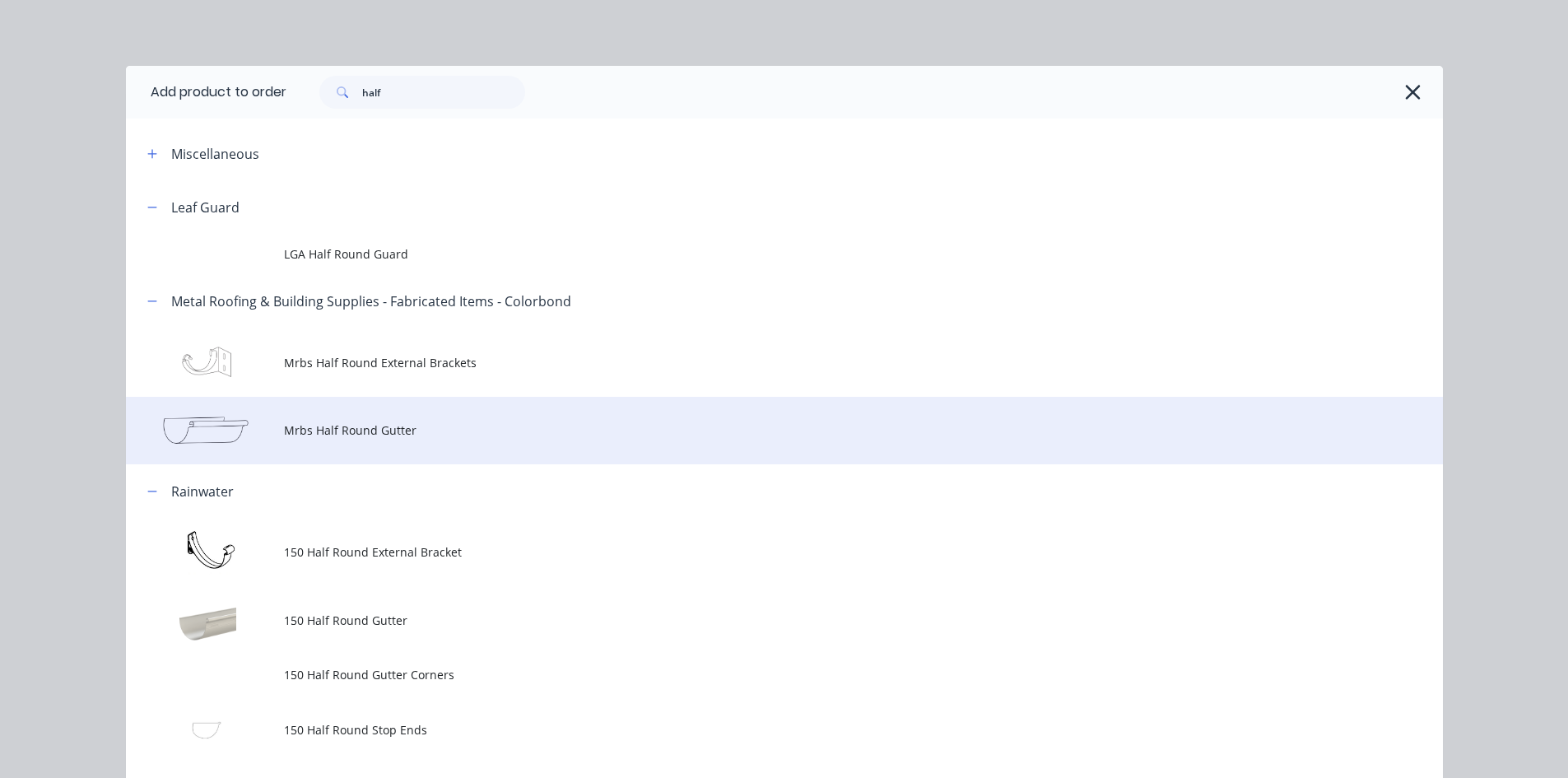
click at [392, 430] on span "Mrbs Half Round Gutter" at bounding box center [747, 429] width 927 height 17
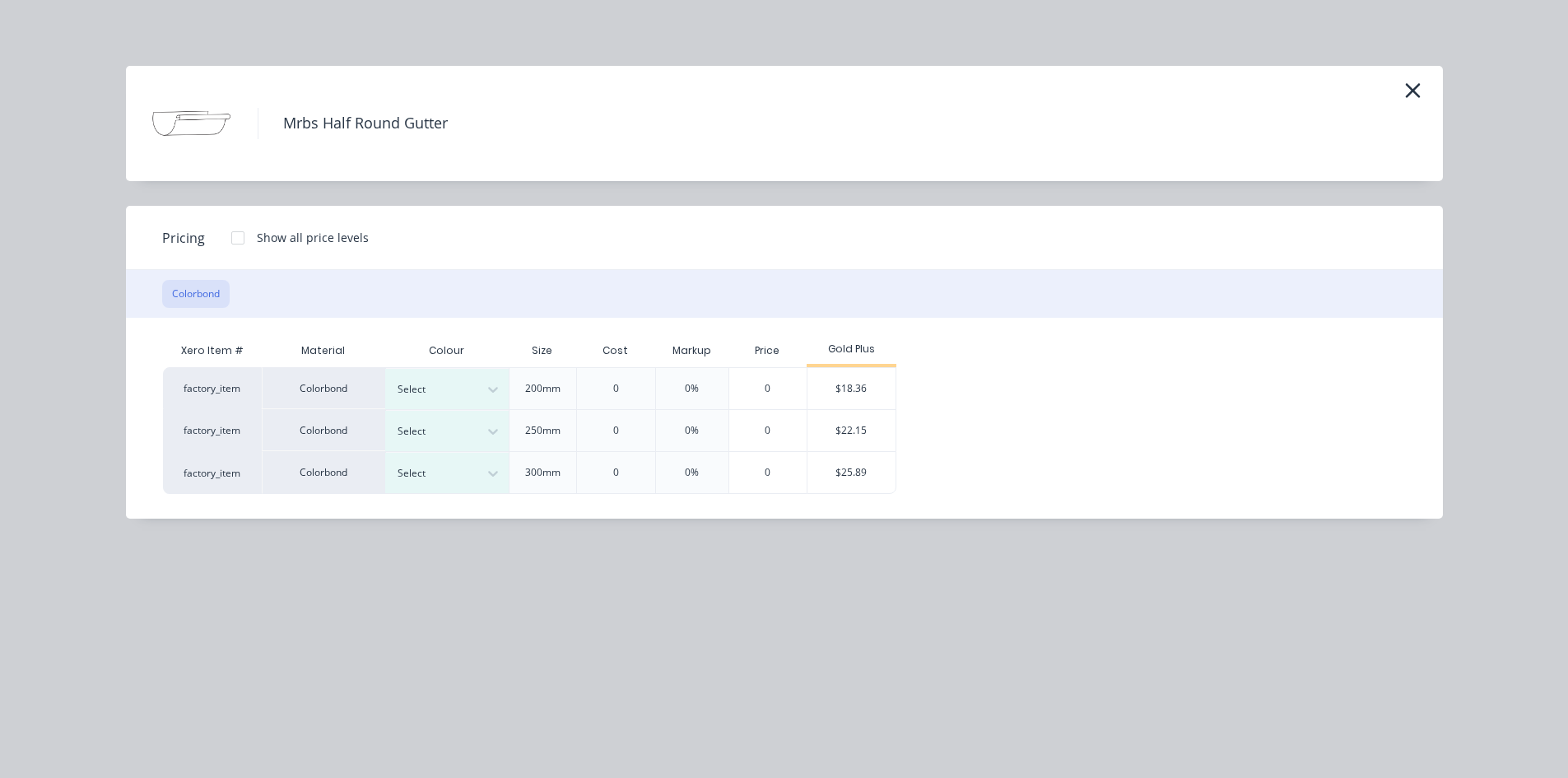
click at [1394, 98] on div "Mrbs Half Round Gutter" at bounding box center [784, 124] width 1268 height 83
click at [1420, 97] on icon "button" at bounding box center [1412, 90] width 17 height 23
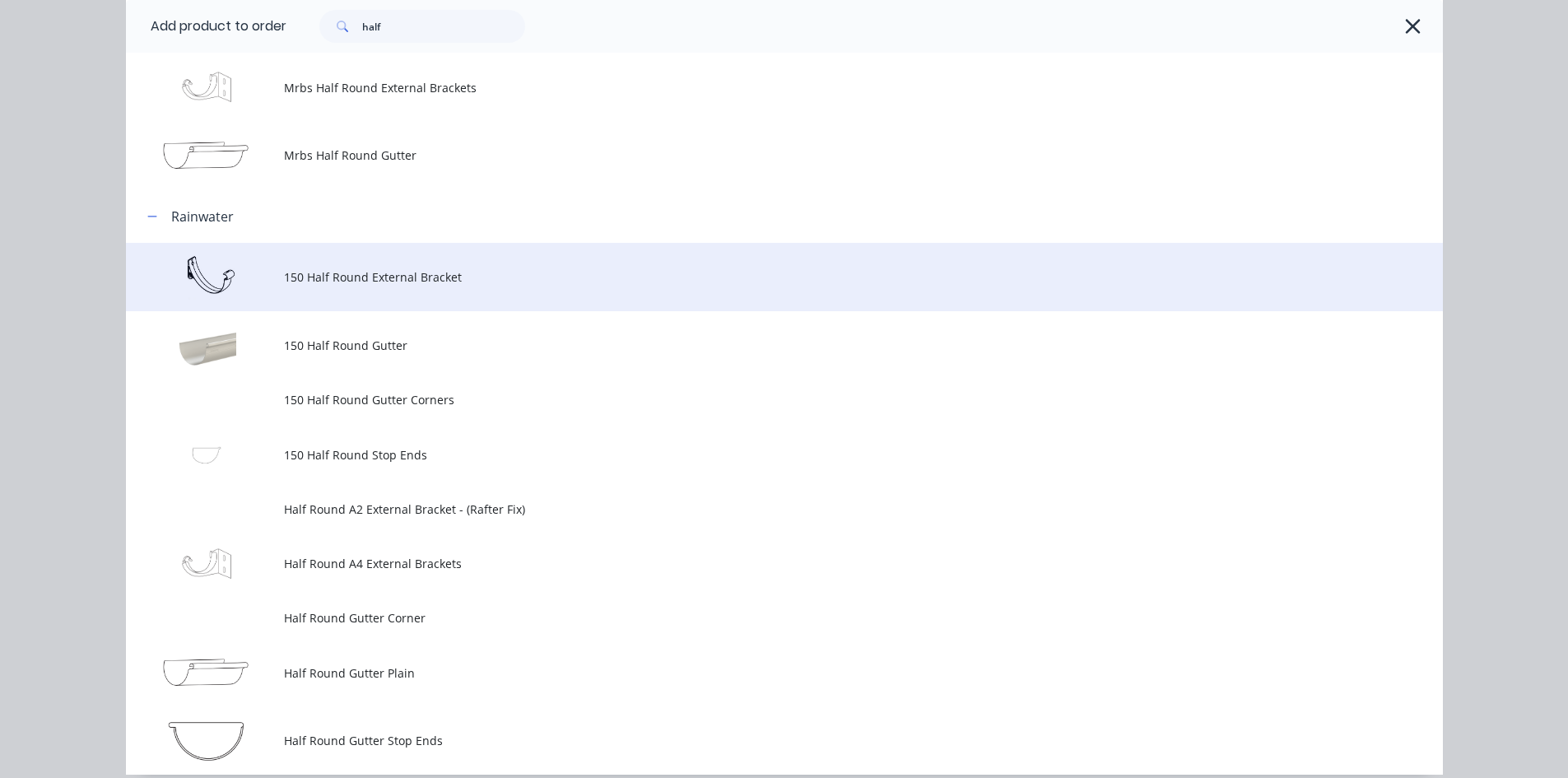
scroll to position [344, 0]
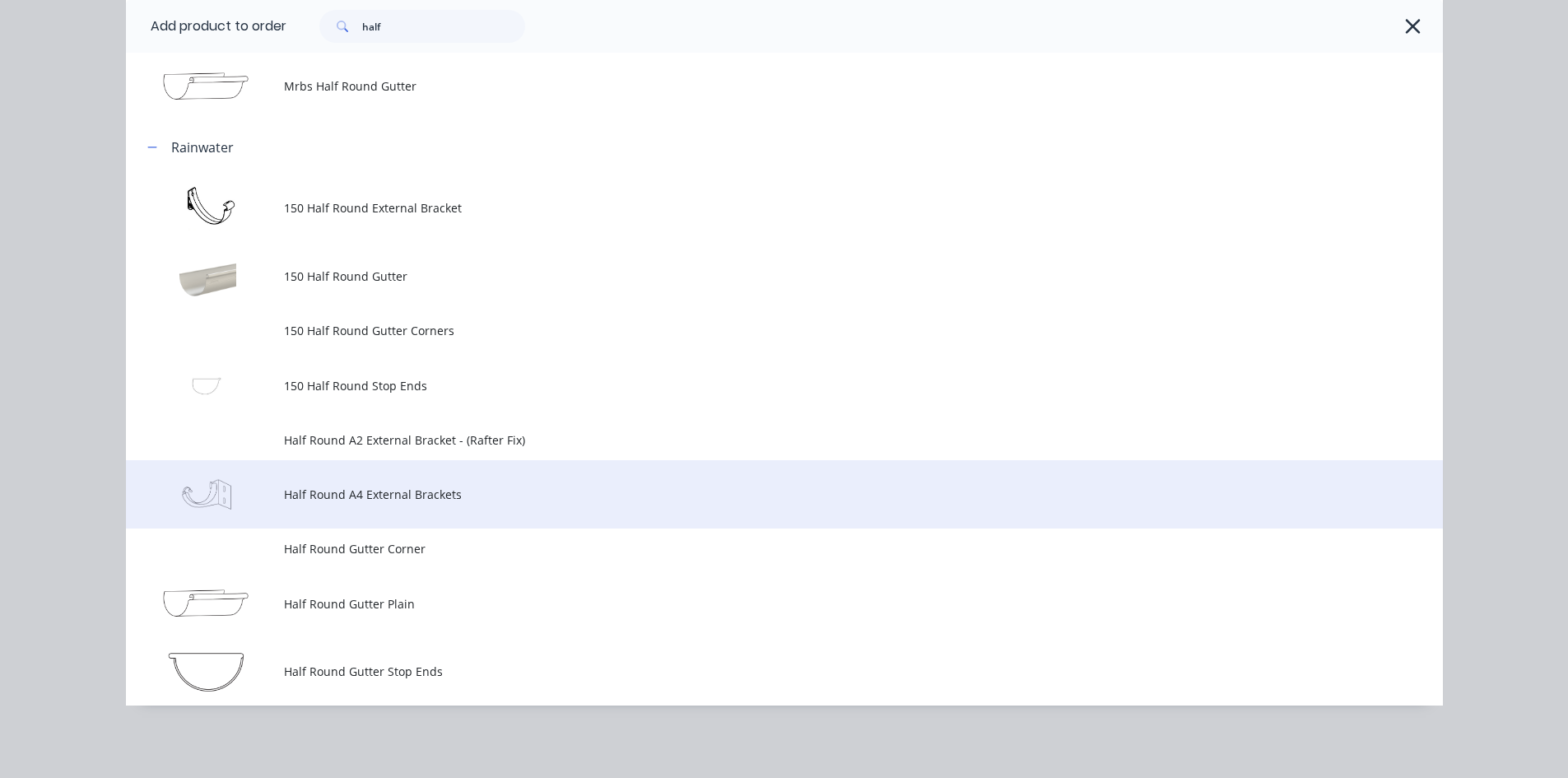
click at [512, 506] on td "Half Round A4 External Brackets" at bounding box center [864, 494] width 1159 height 68
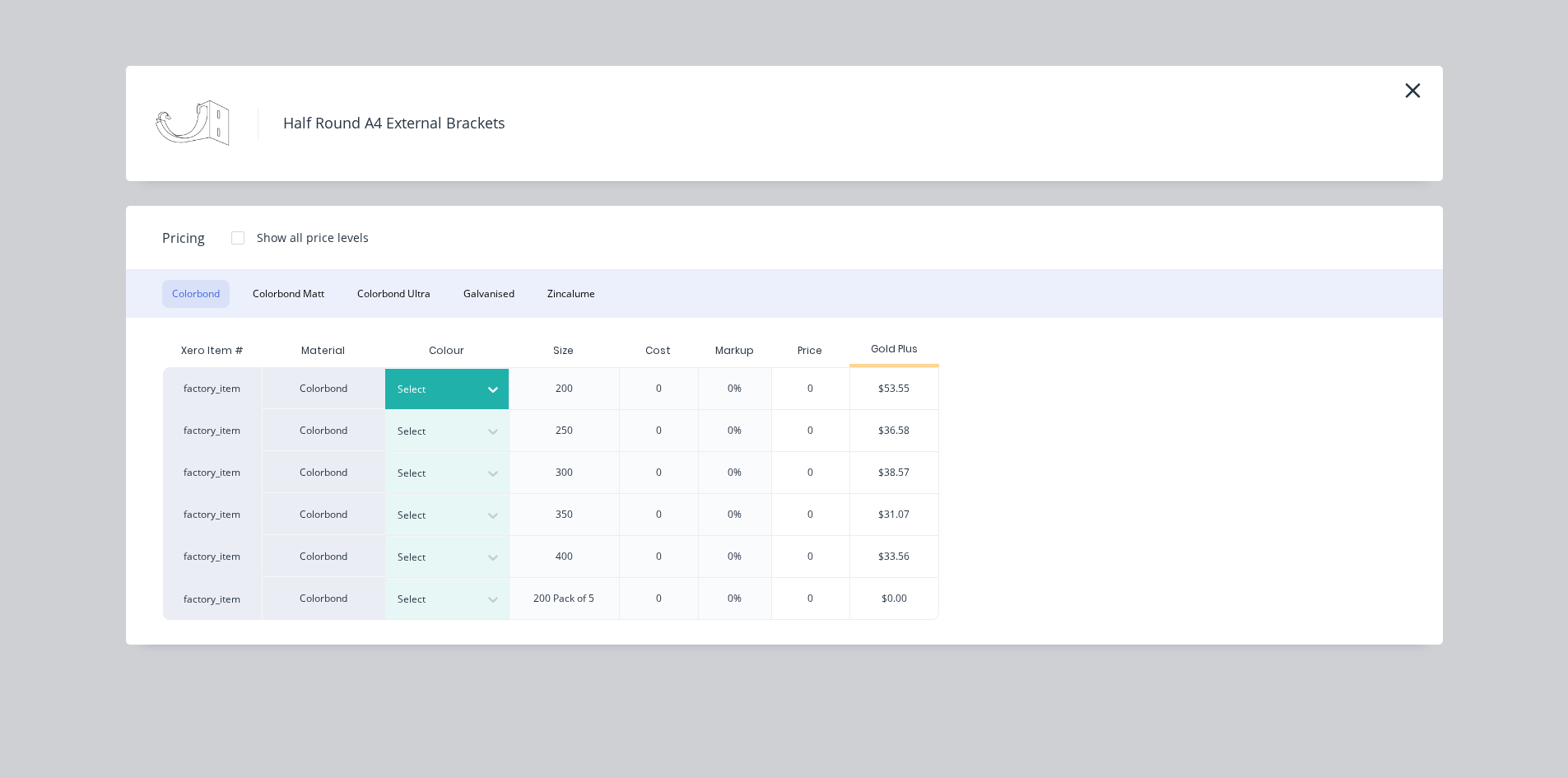
click at [431, 388] on div at bounding box center [435, 389] width 74 height 18
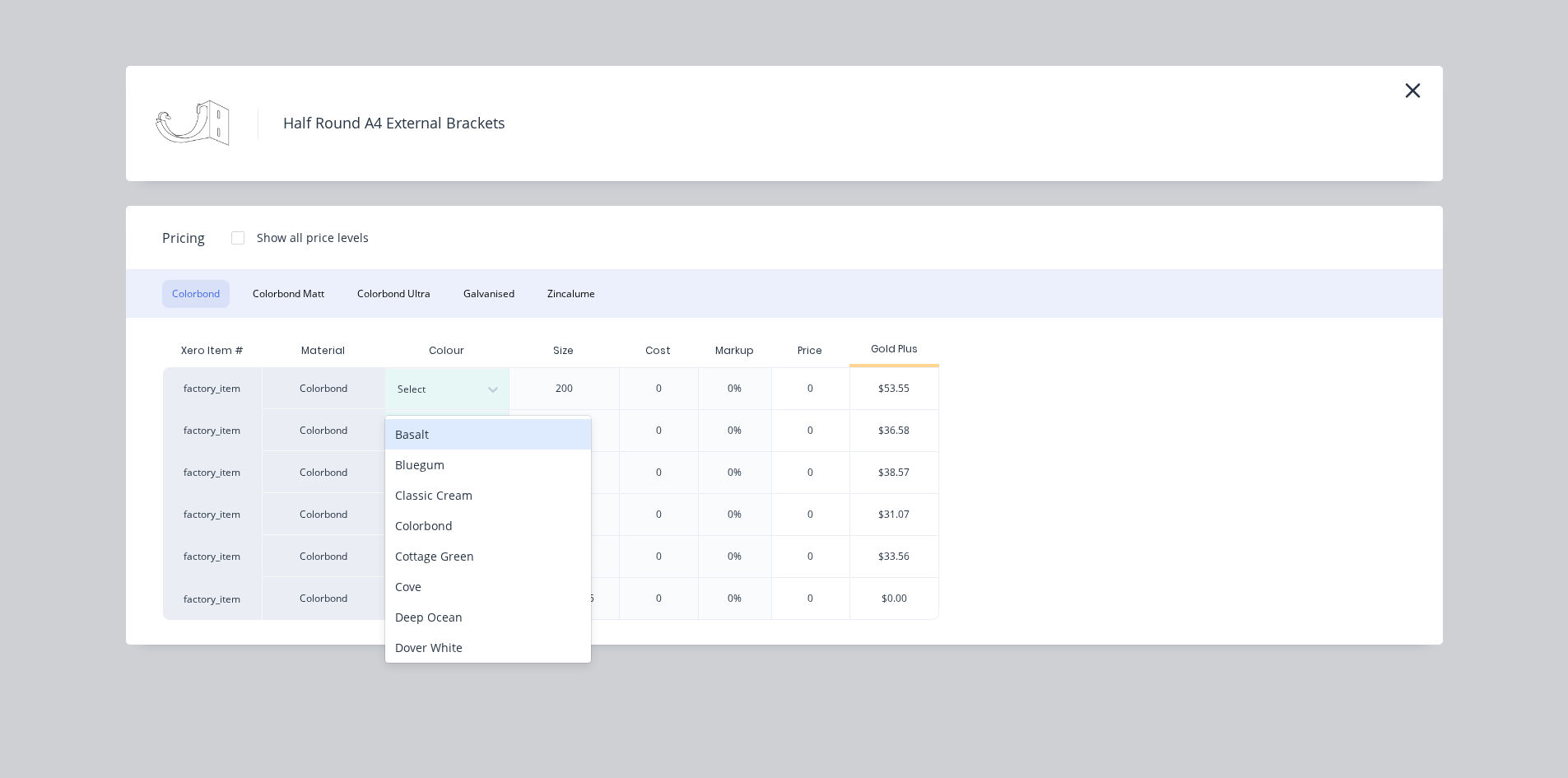
click at [448, 434] on div "Basalt" at bounding box center [488, 434] width 205 height 31
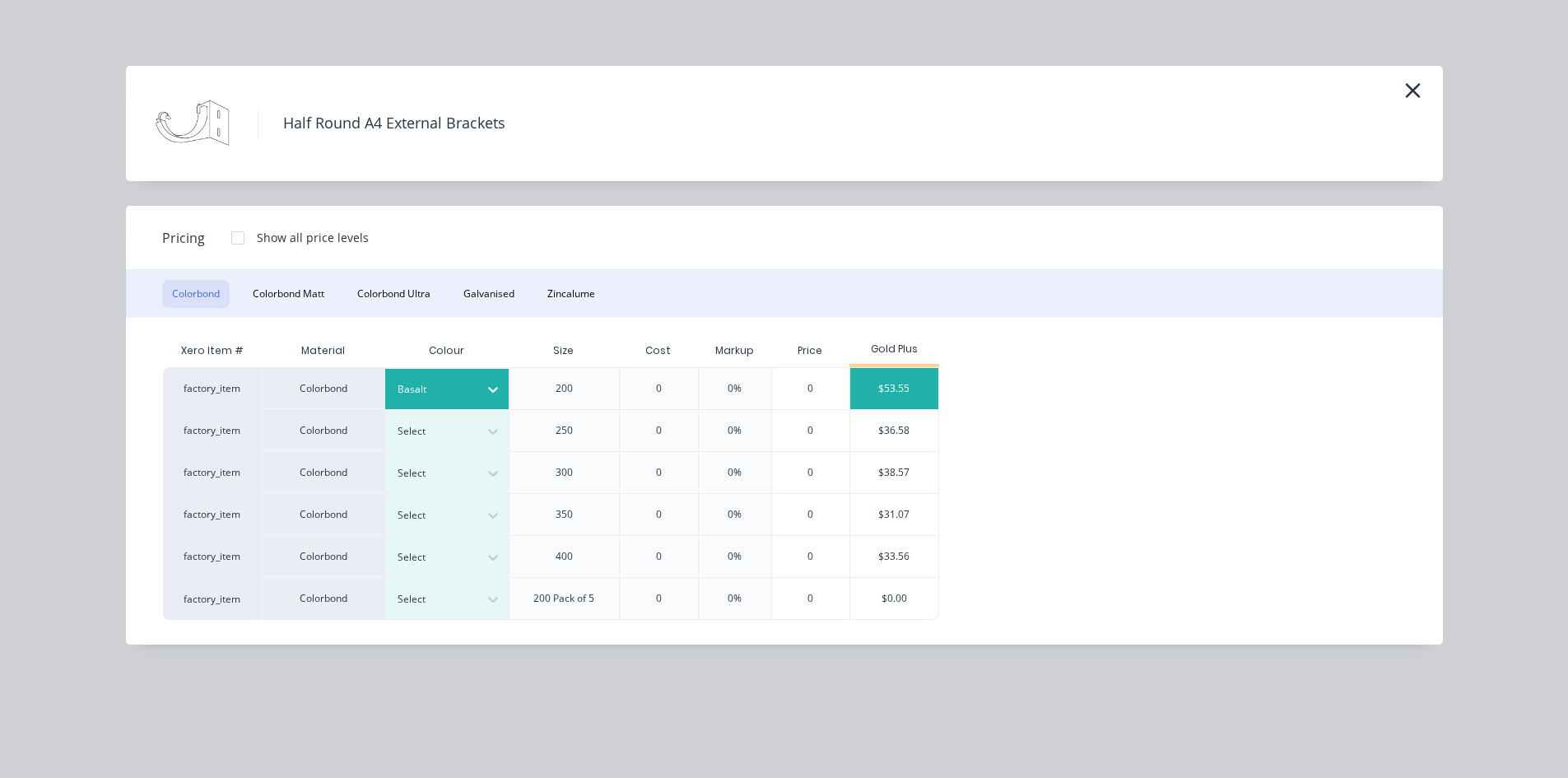
click at [906, 381] on div "$53.55" at bounding box center [894, 388] width 88 height 41
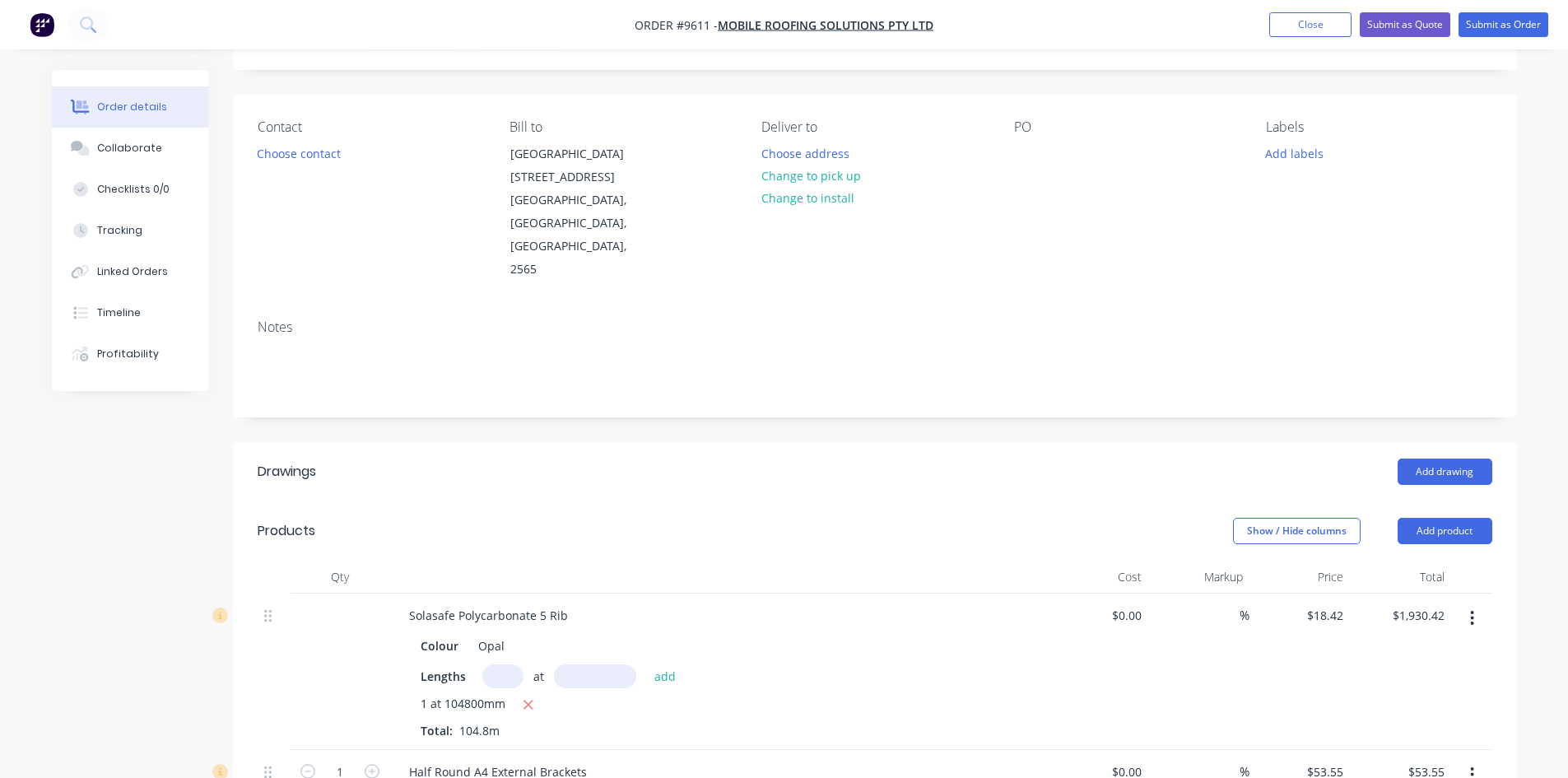
scroll to position [329, 0]
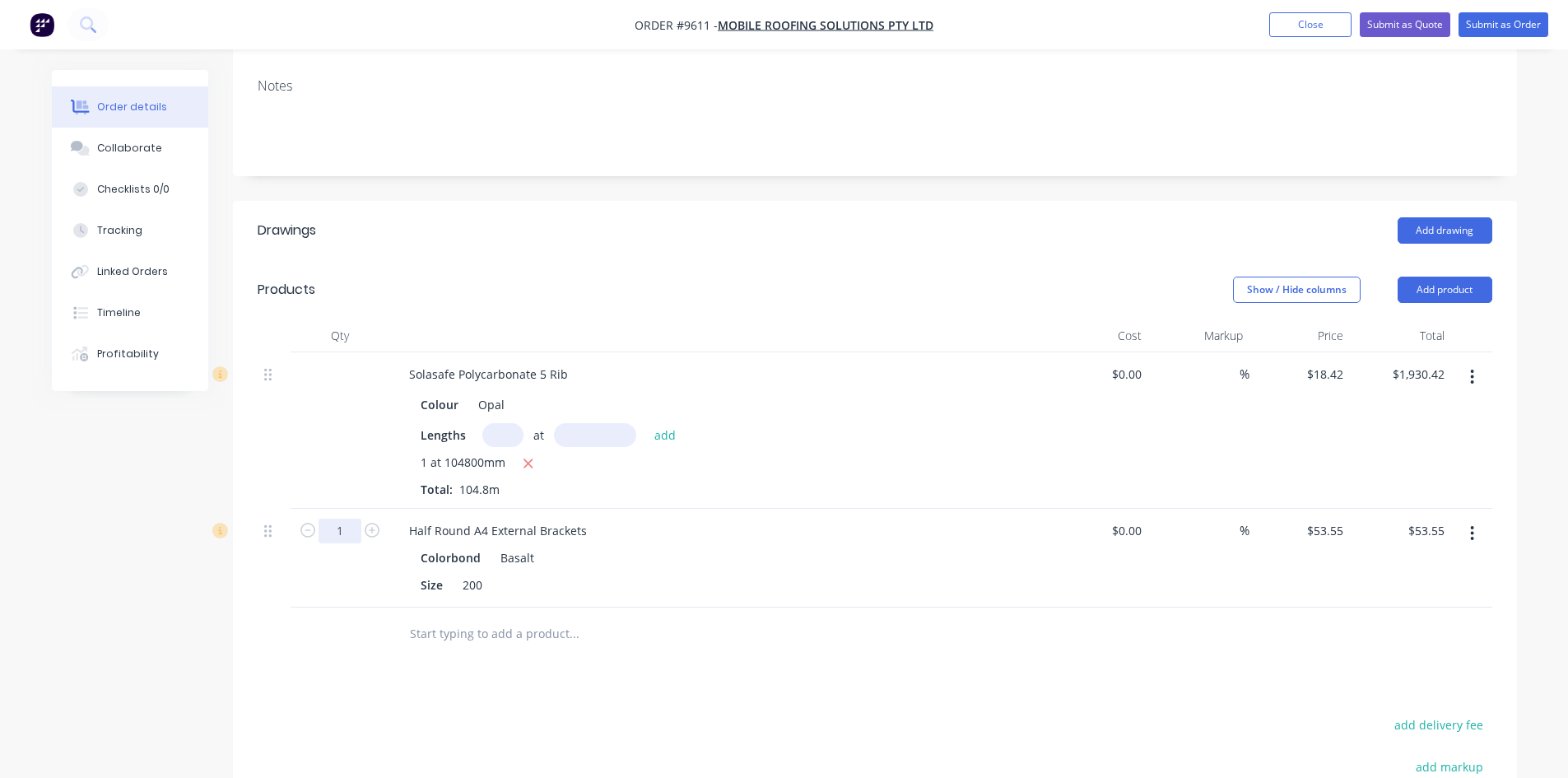
click at [353, 519] on input "1" at bounding box center [339, 531] width 43 height 25
